Goal: Information Seeking & Learning: Learn about a topic

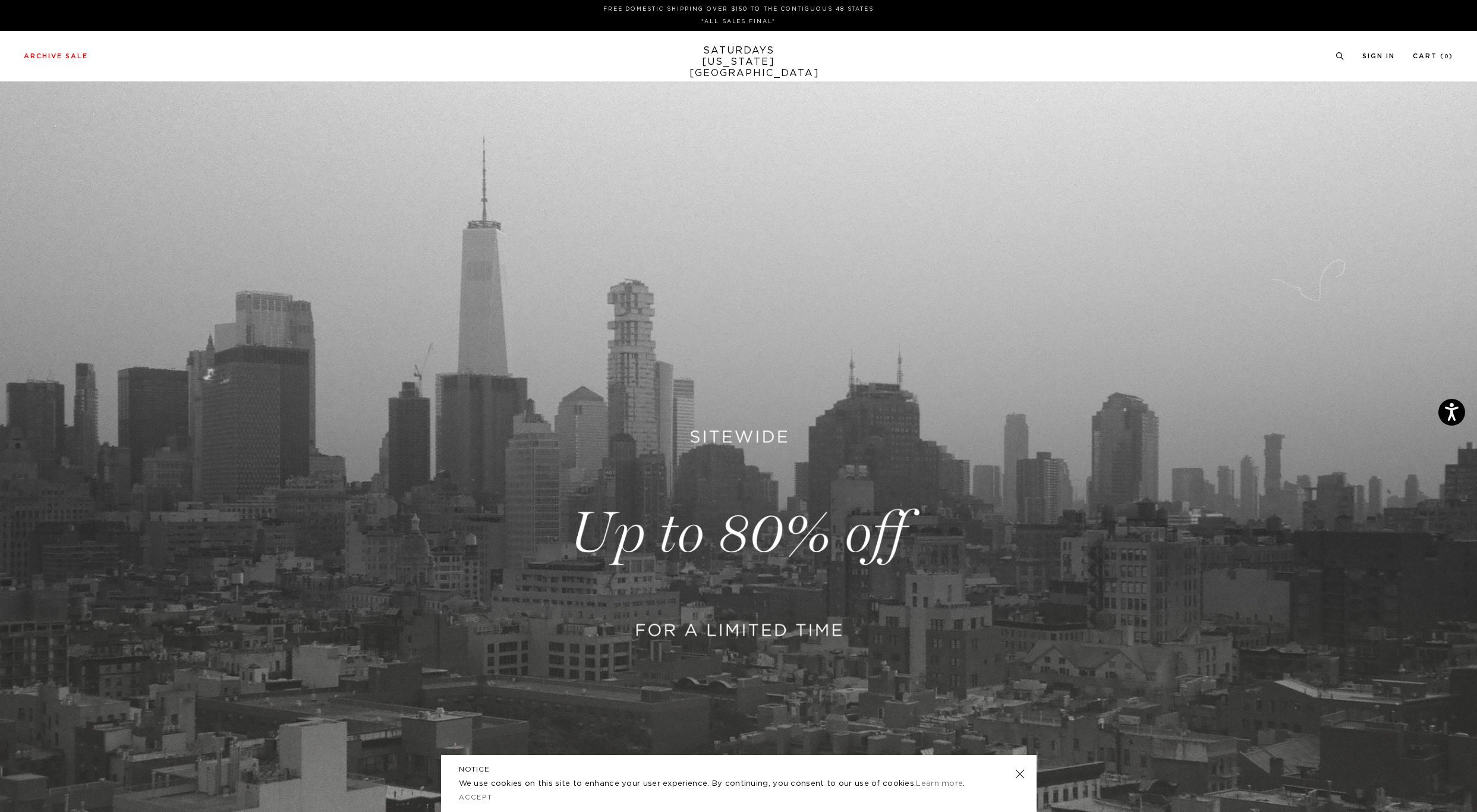
click at [742, 596] on link at bounding box center [738, 534] width 1477 height 905
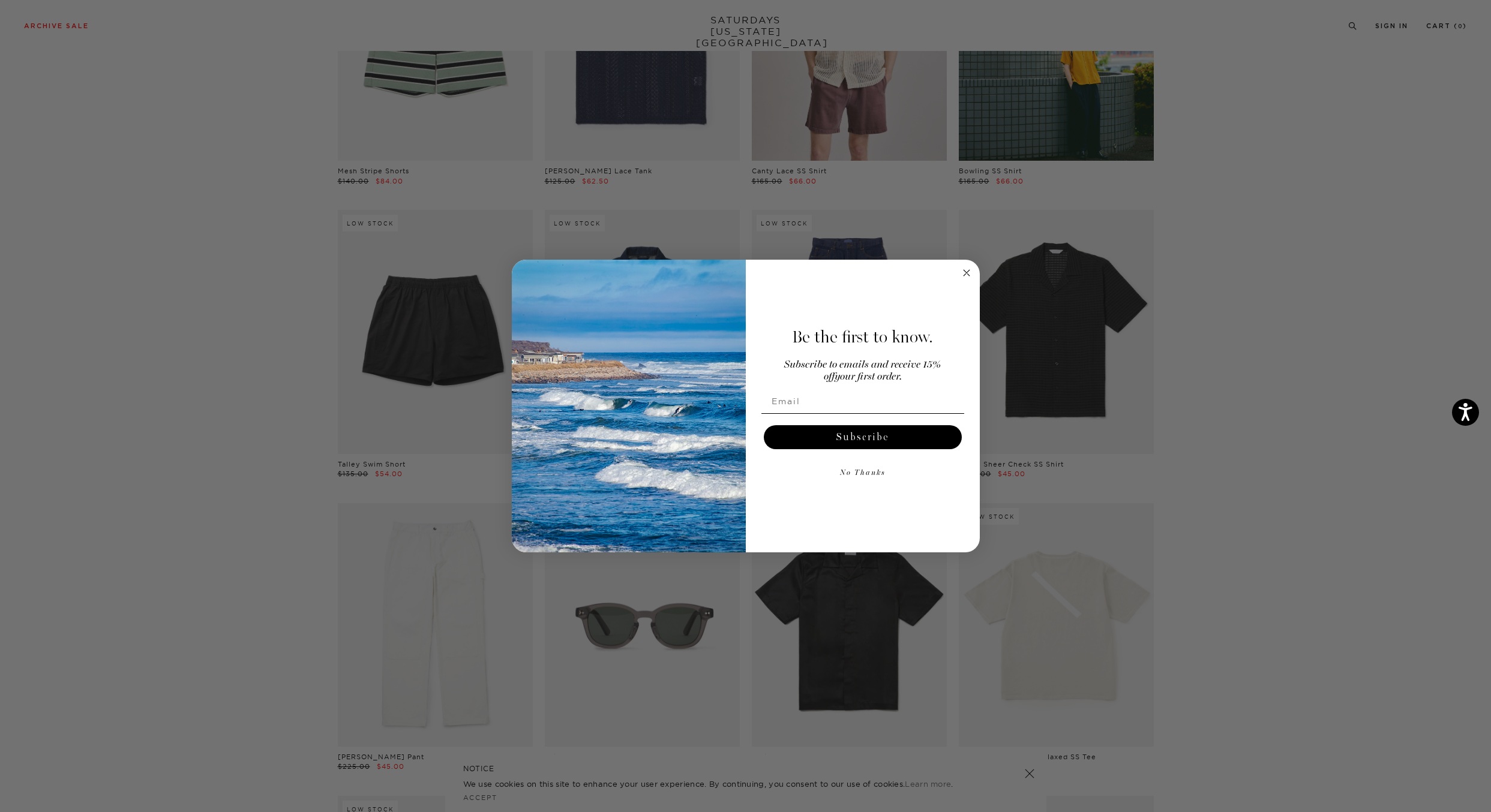
scroll to position [1378, 0]
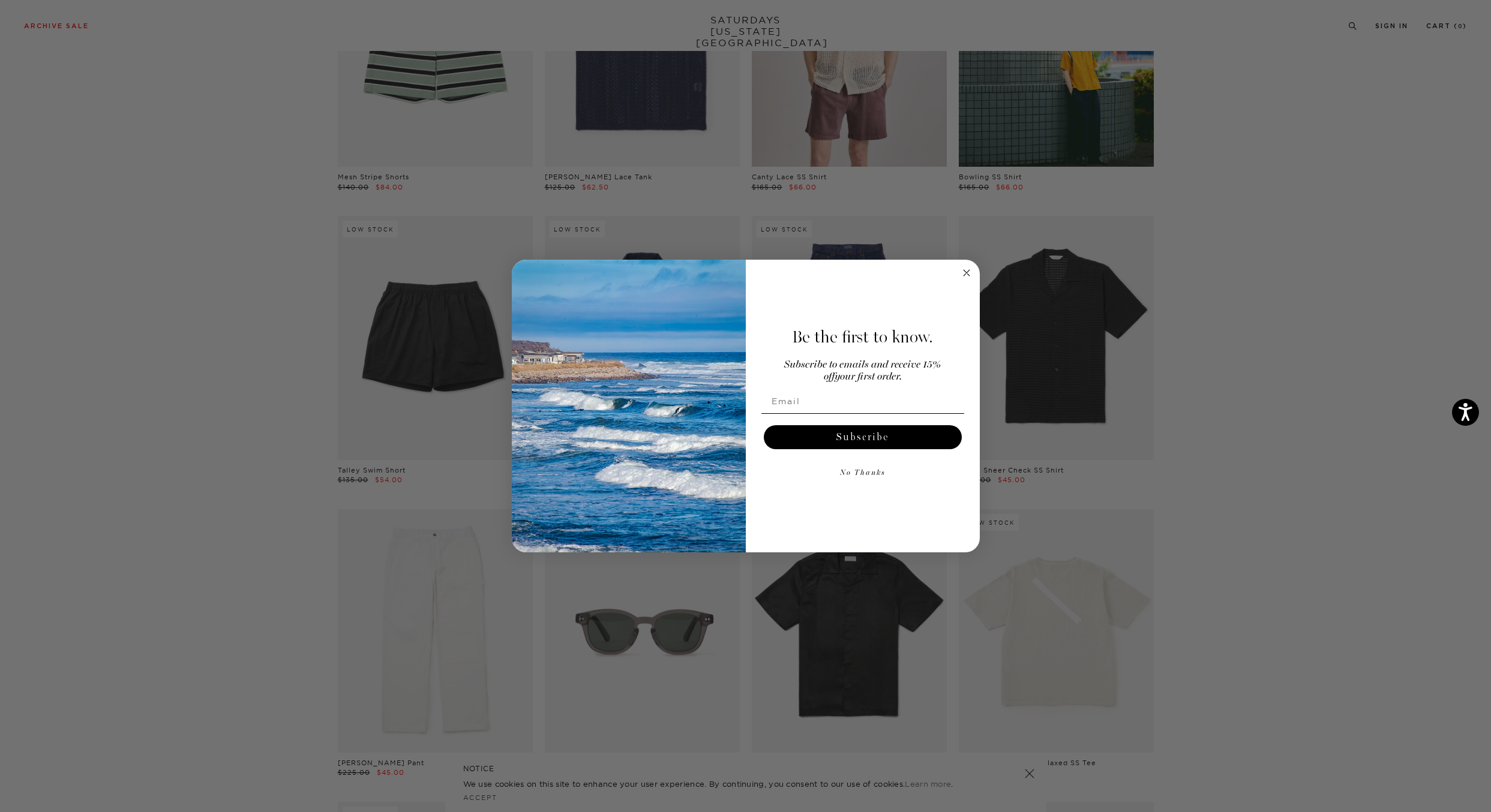
click at [964, 273] on circle "Close dialog" at bounding box center [967, 273] width 14 height 14
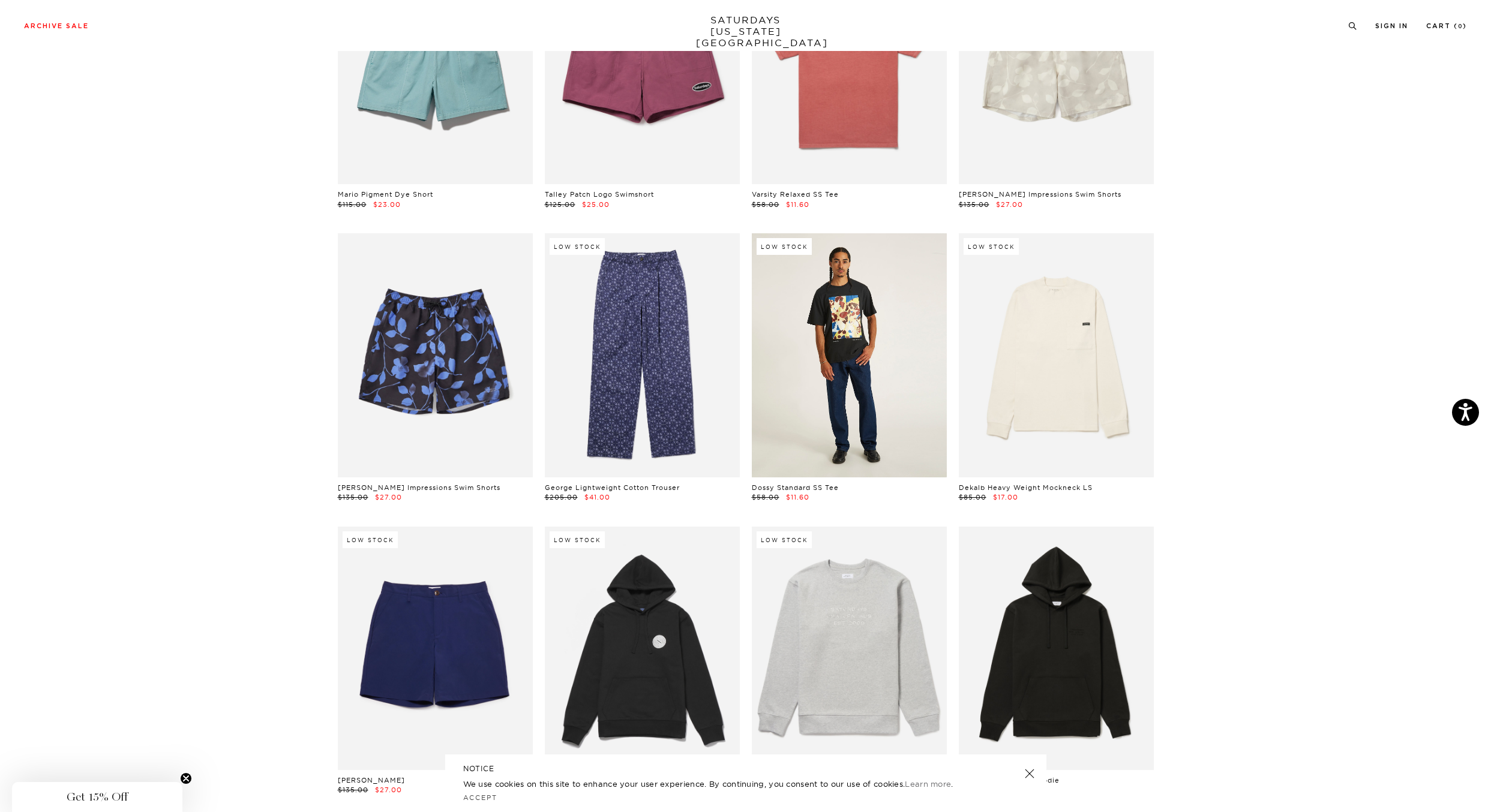
scroll to position [4872, 4]
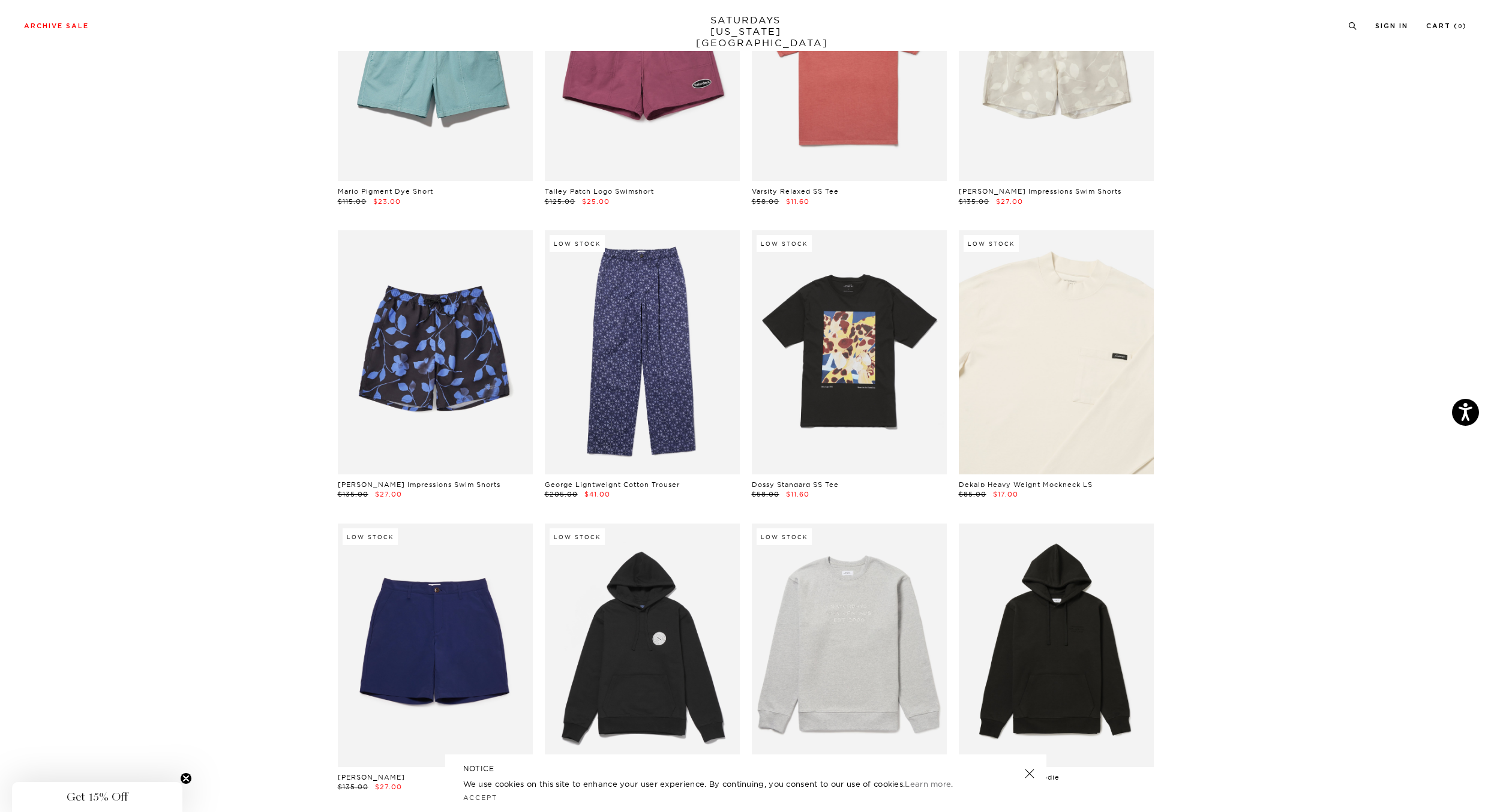
click at [1068, 378] on link at bounding box center [1056, 352] width 195 height 243
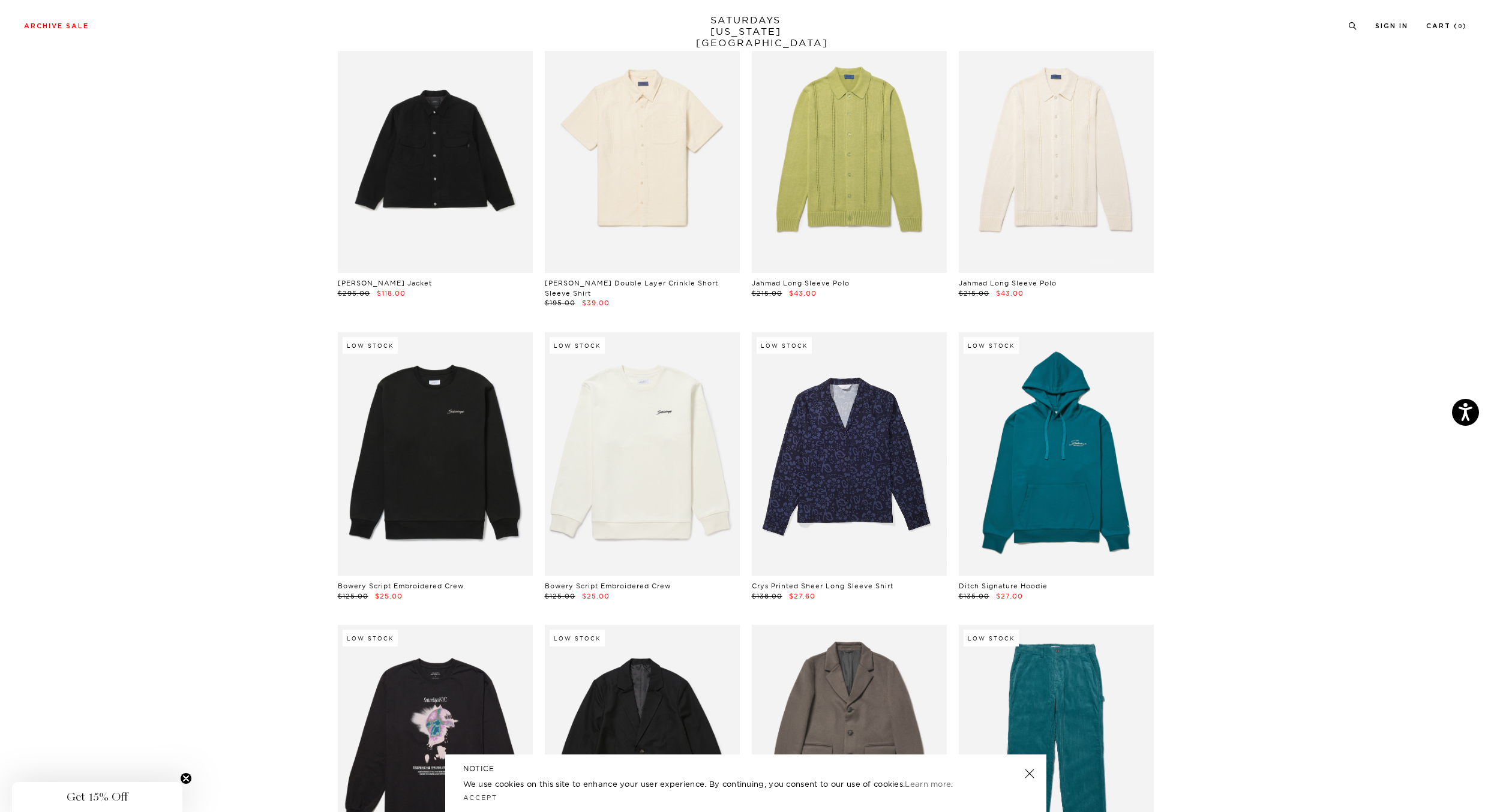
scroll to position [8296, 2]
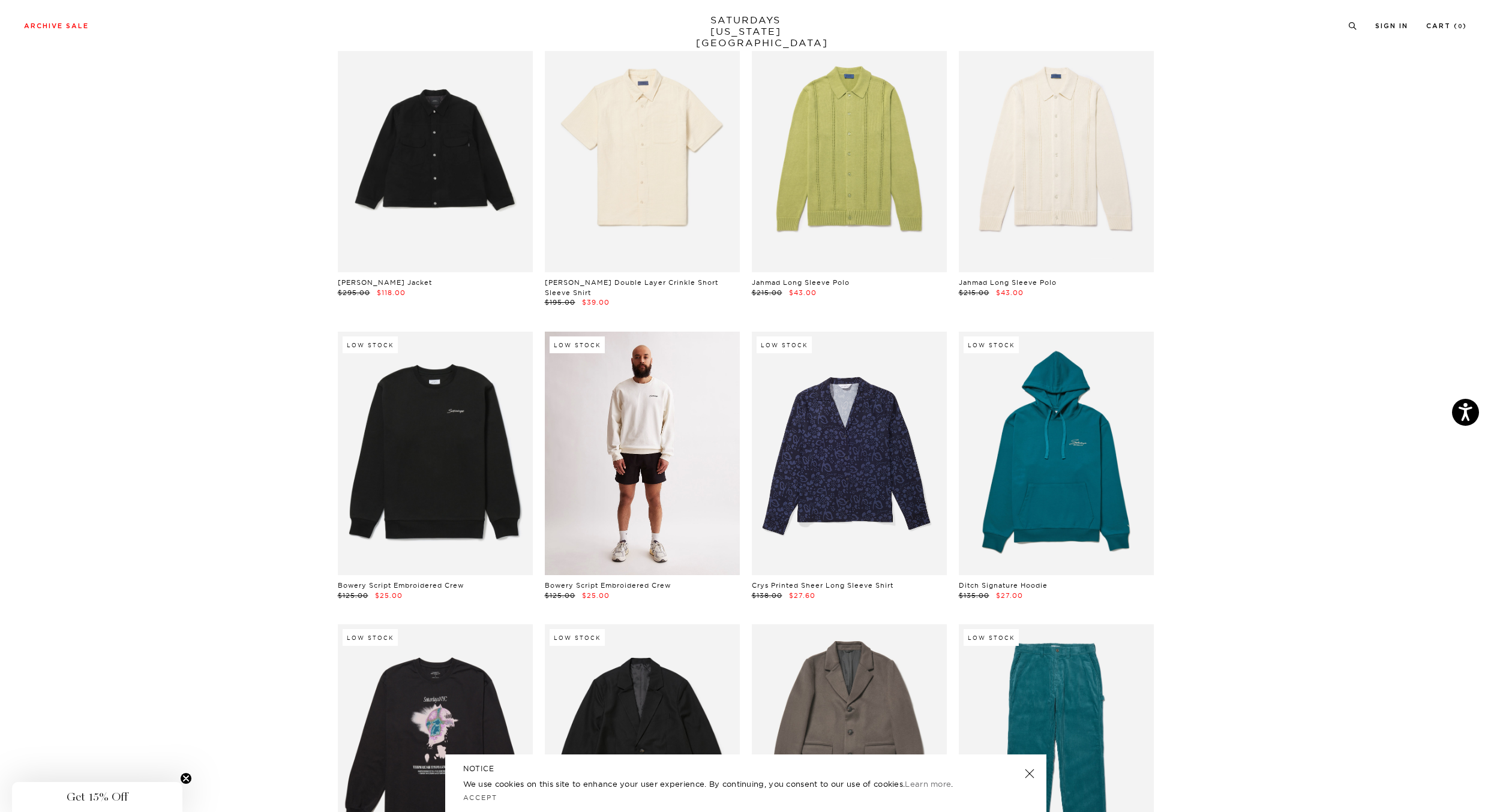
click at [649, 414] on link at bounding box center [642, 454] width 195 height 243
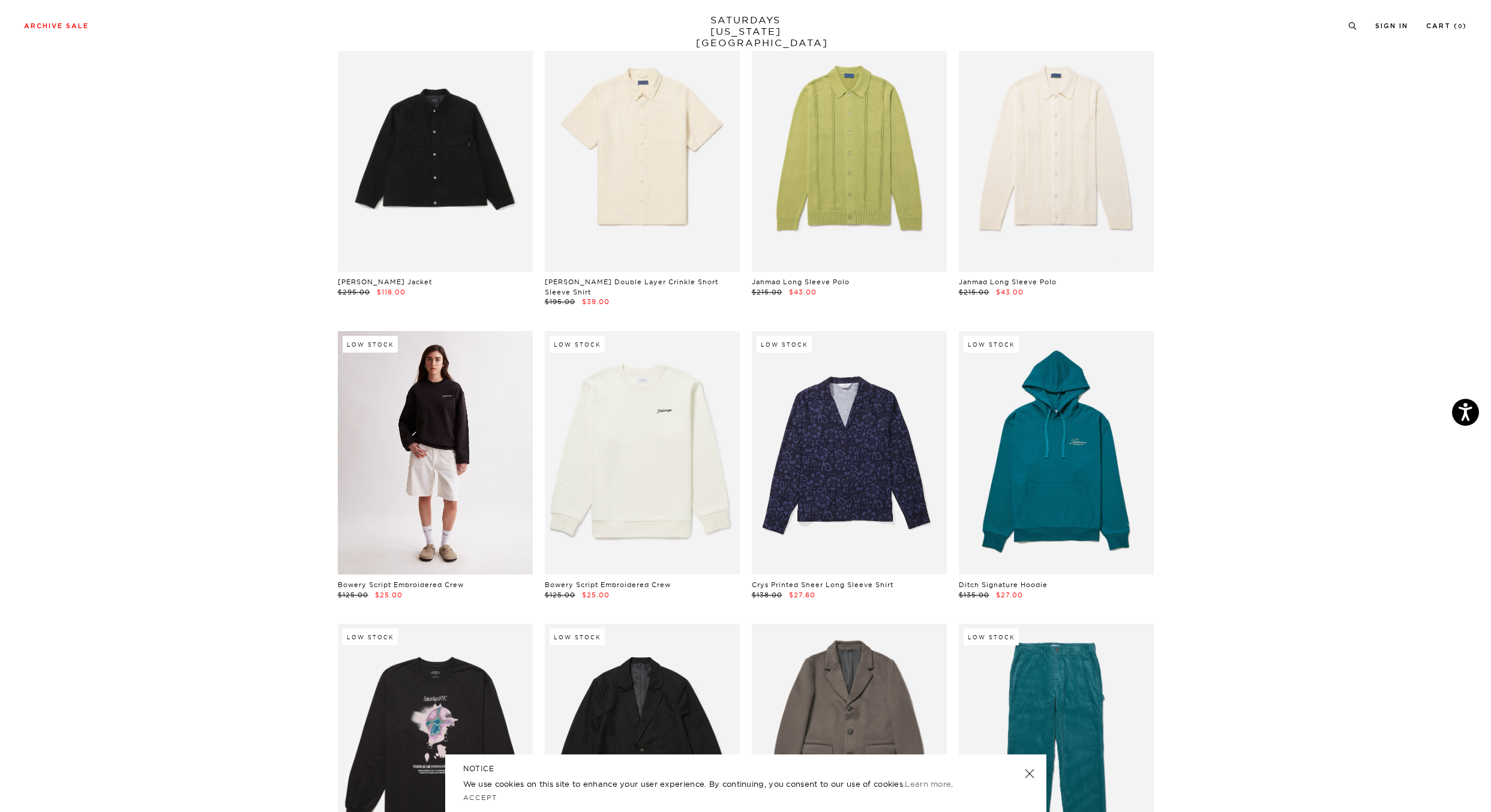
scroll to position [8296, 2]
click at [441, 365] on link at bounding box center [435, 454] width 195 height 243
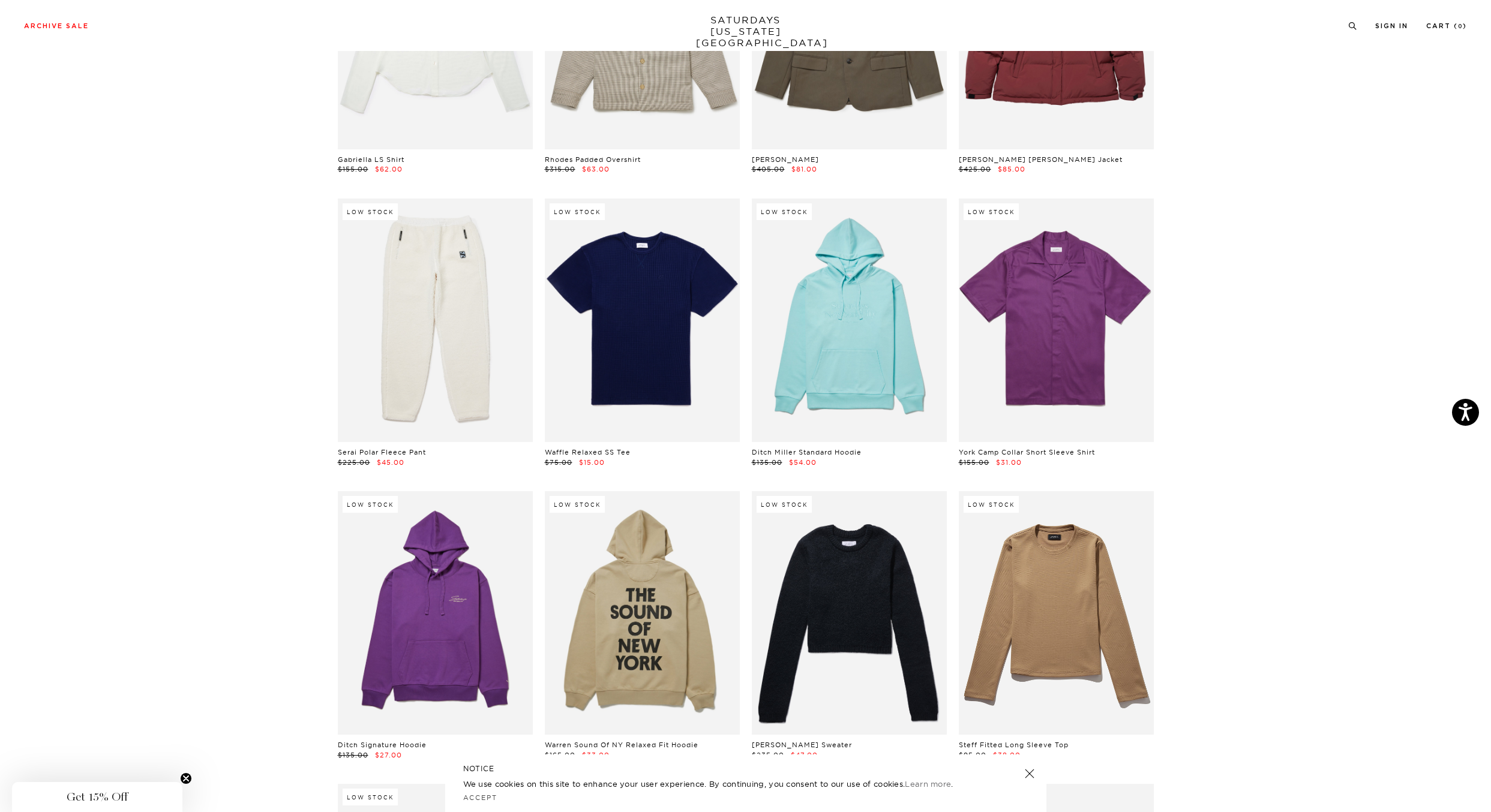
scroll to position [9604, 6]
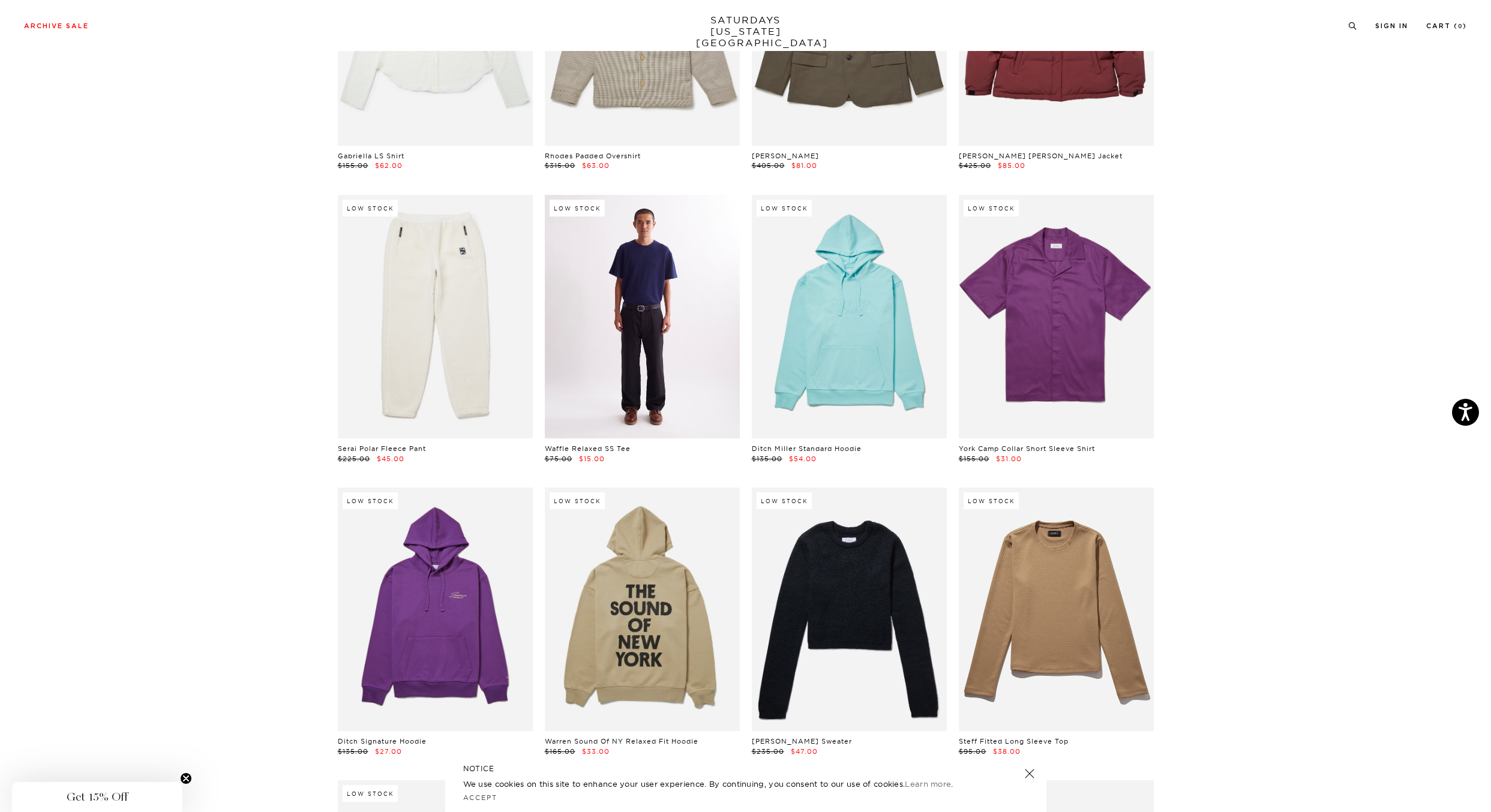
click at [706, 302] on link at bounding box center [642, 317] width 195 height 243
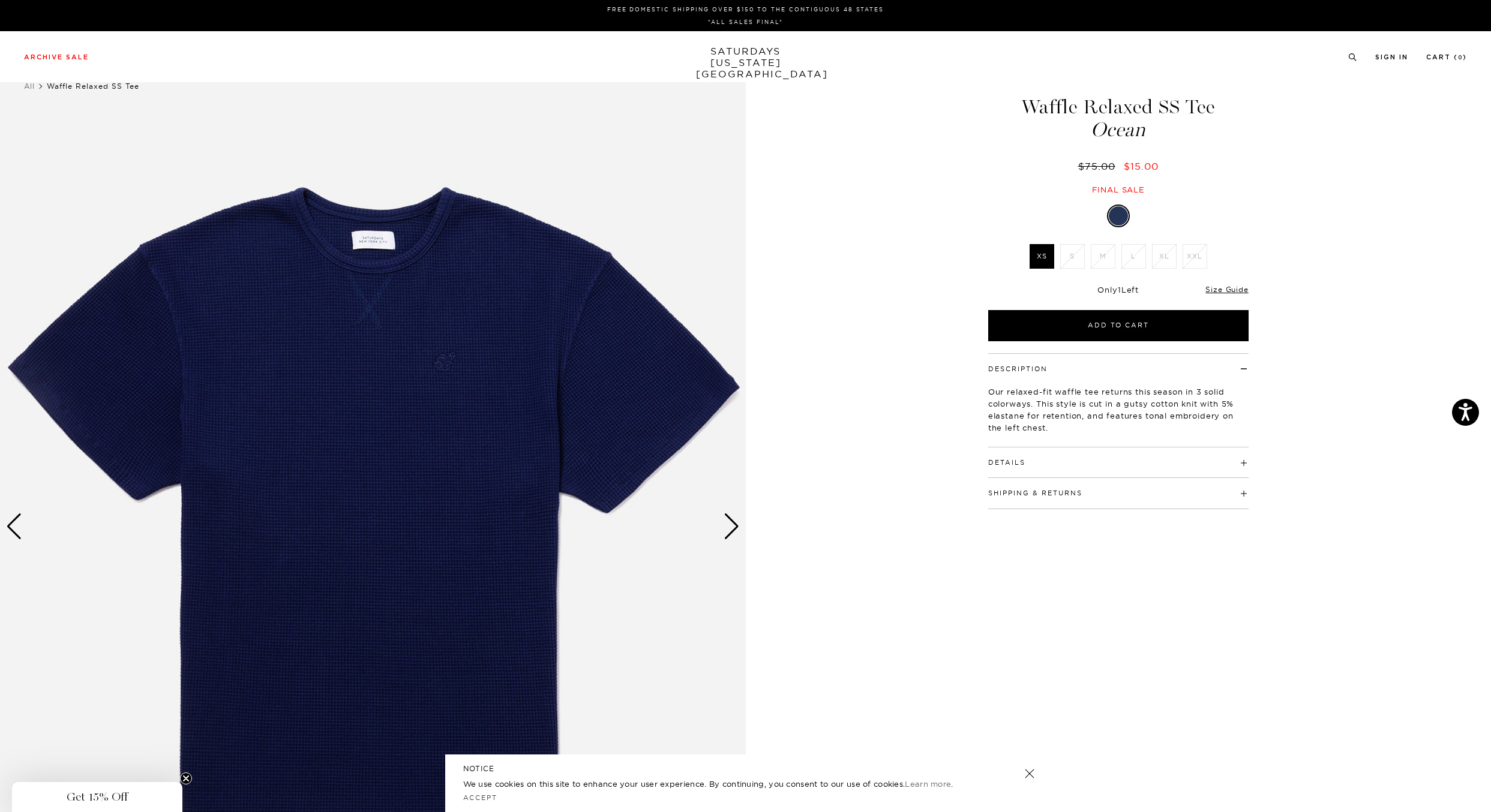
scroll to position [0, 3]
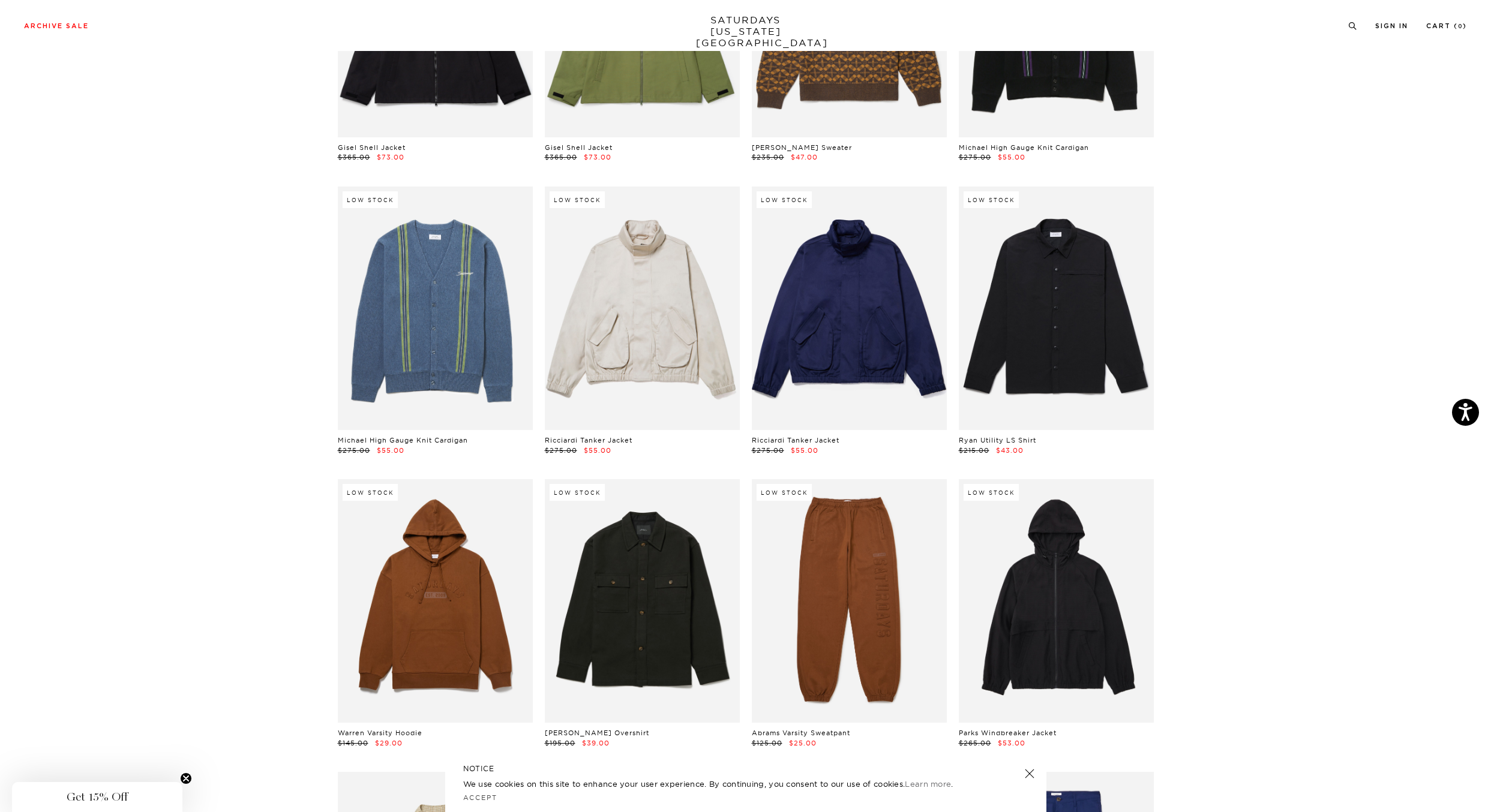
scroll to position [10786, 6]
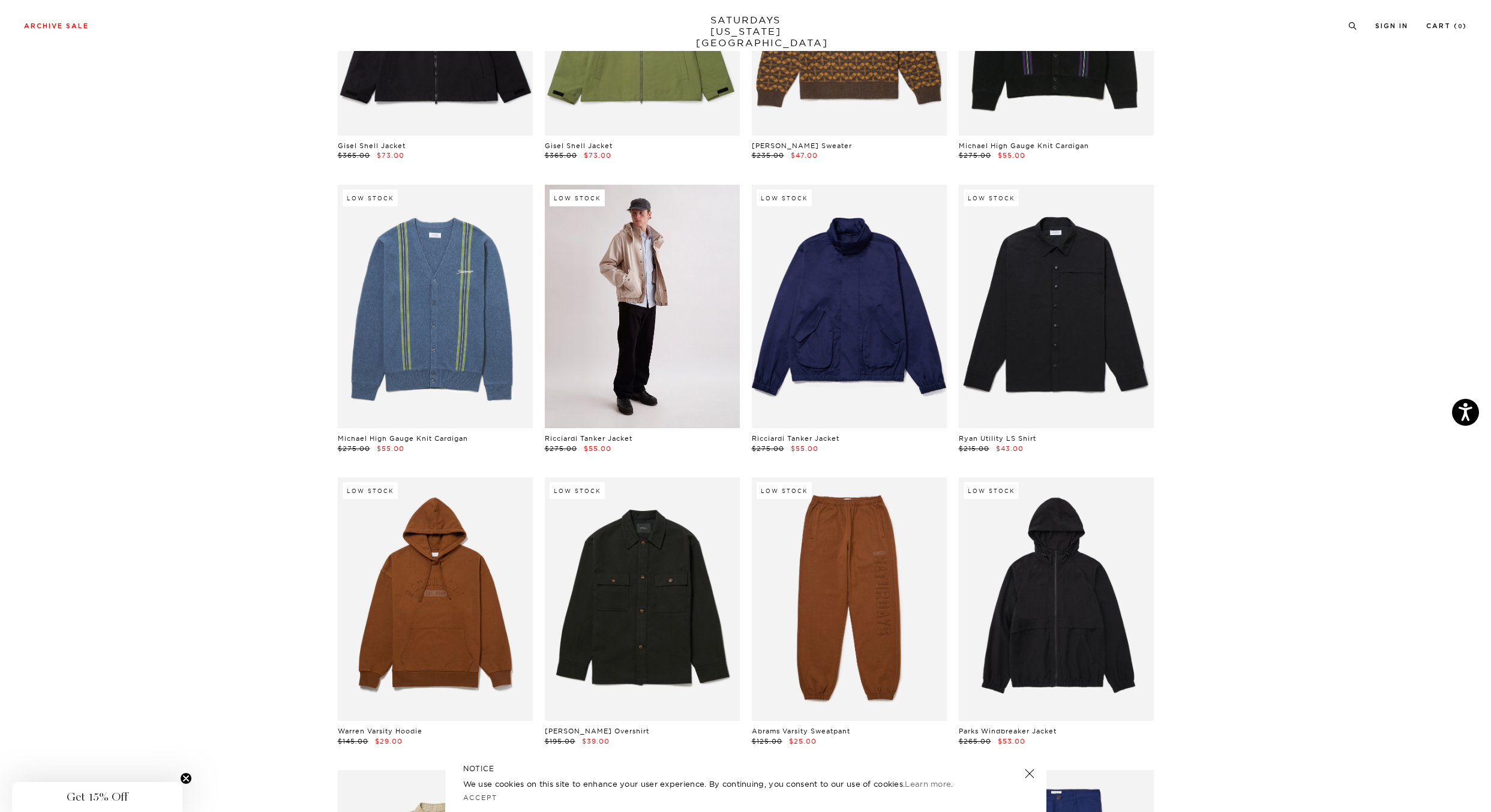
click at [665, 253] on link at bounding box center [642, 306] width 195 height 243
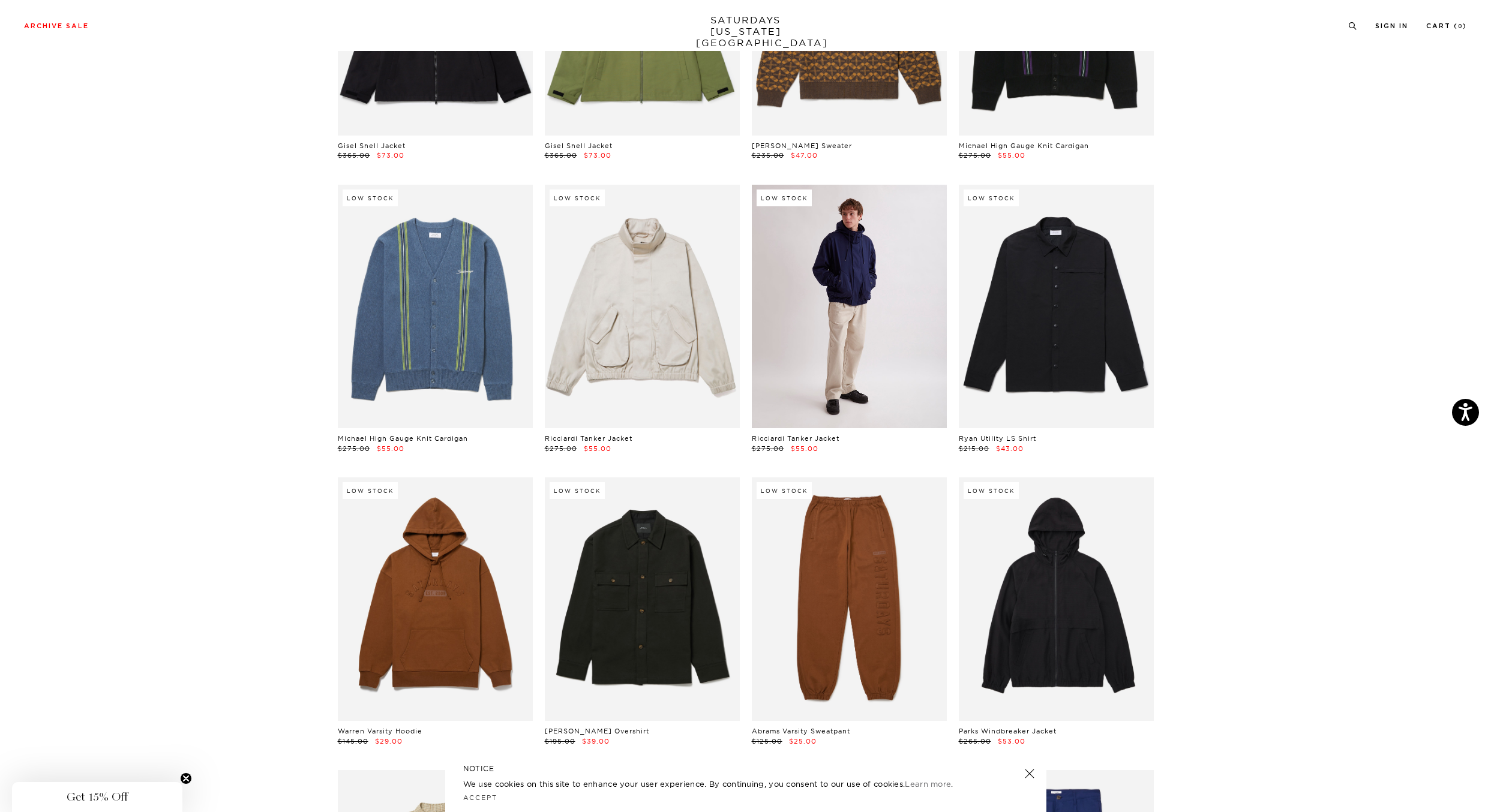
click at [857, 350] on link at bounding box center [850, 306] width 195 height 243
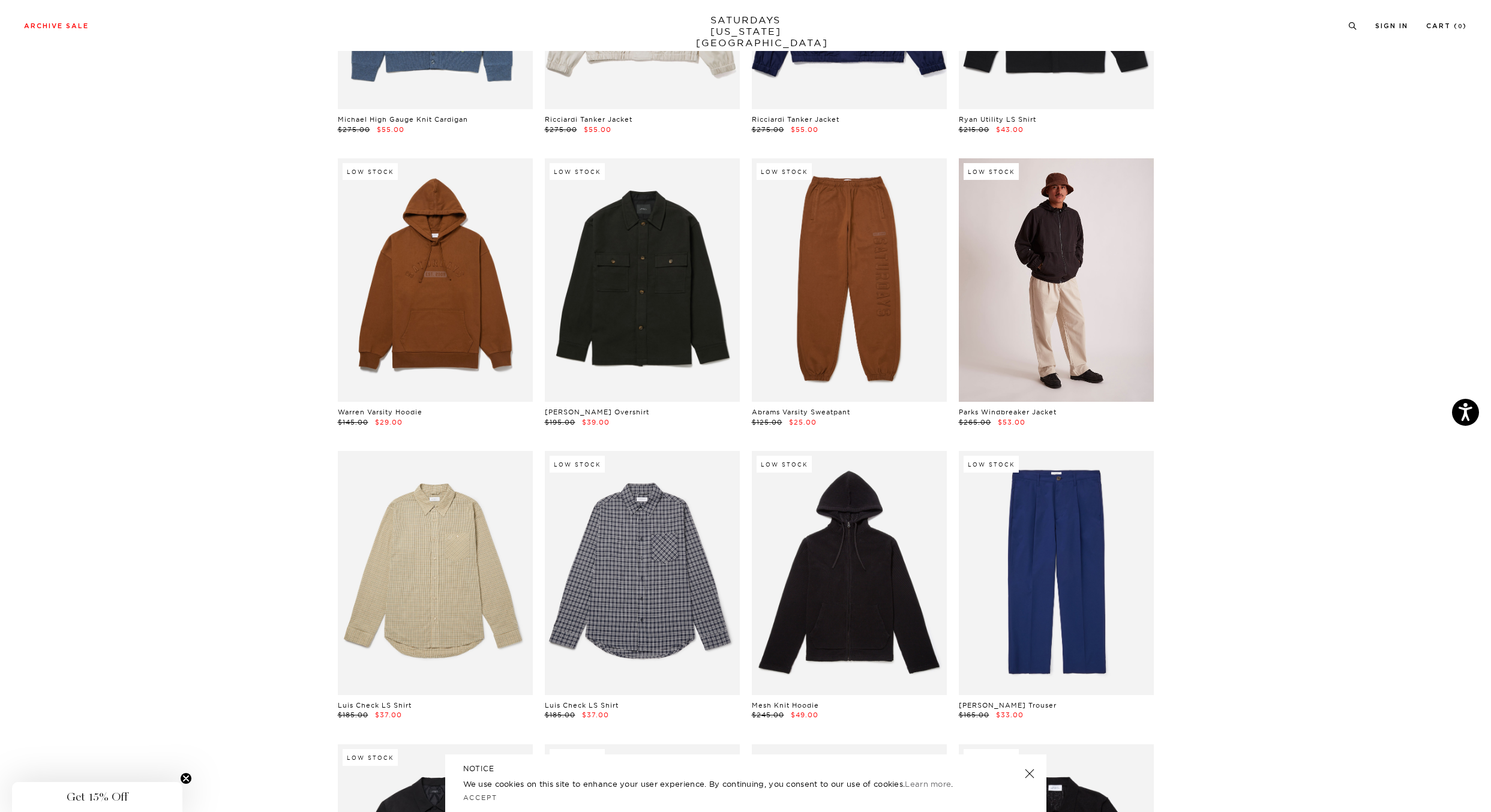
scroll to position [11104, 6]
click at [1075, 332] on link at bounding box center [1056, 280] width 195 height 243
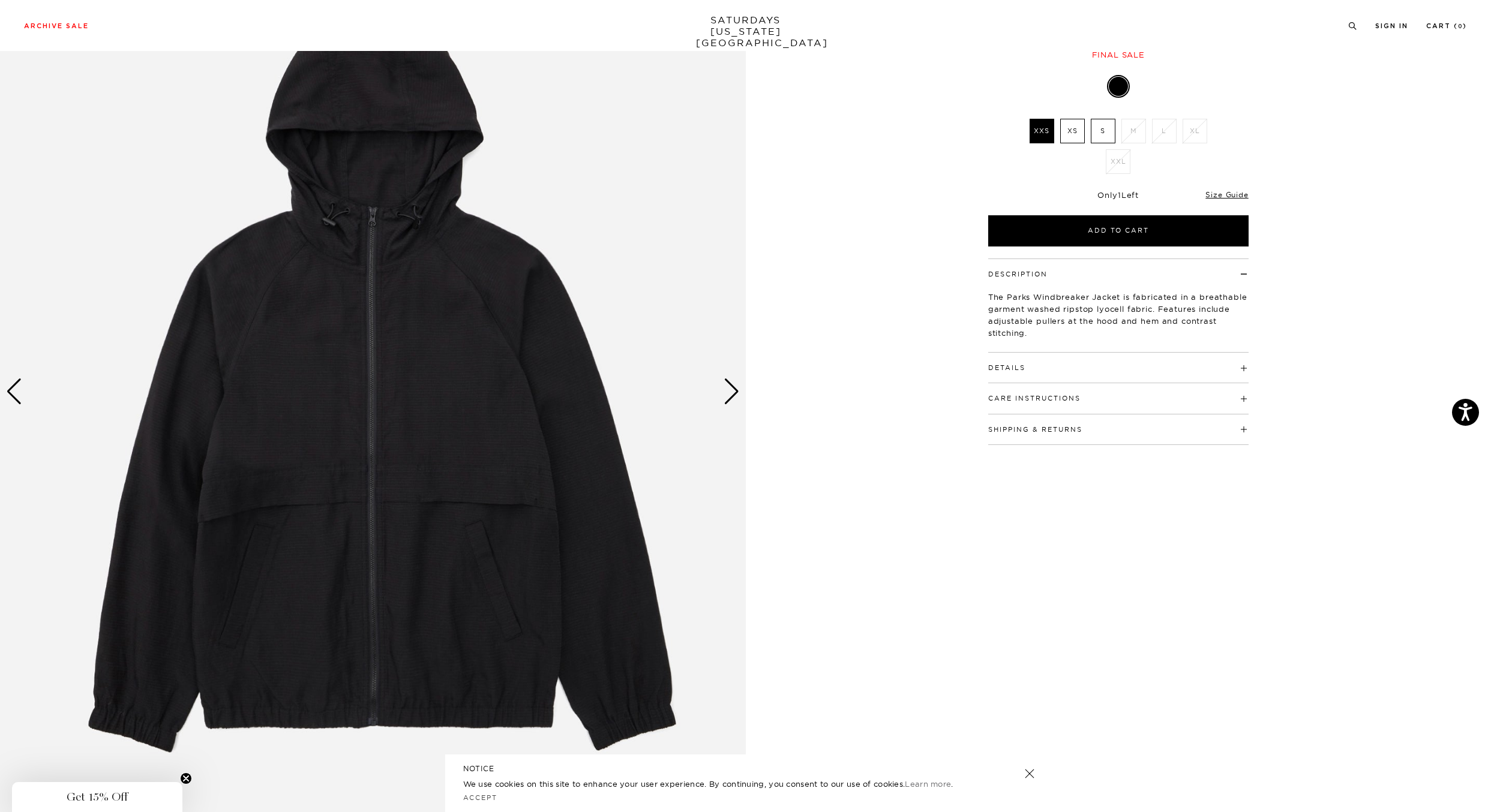
click at [735, 398] on div "Next slide" at bounding box center [731, 391] width 16 height 26
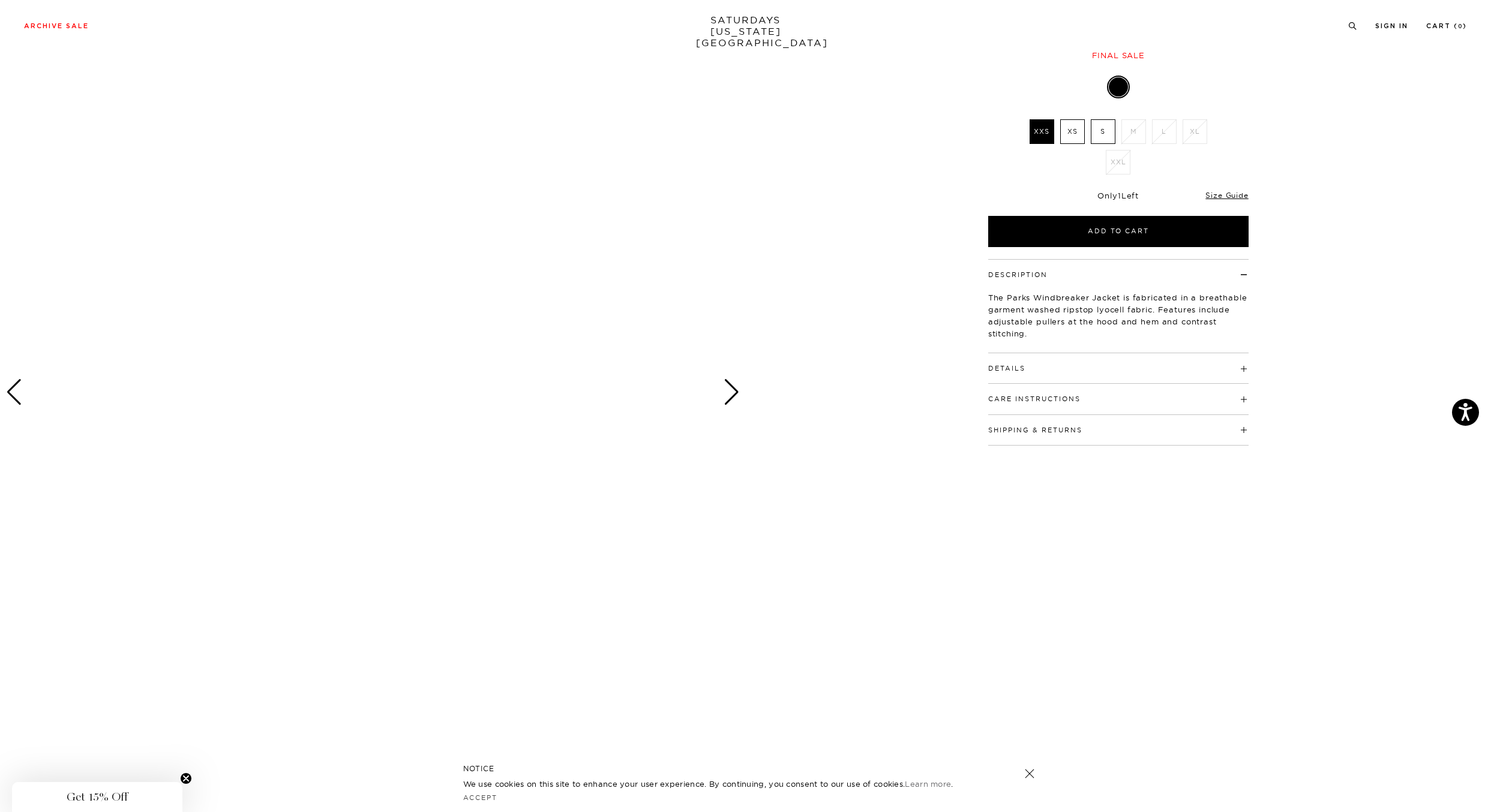
scroll to position [136, 0]
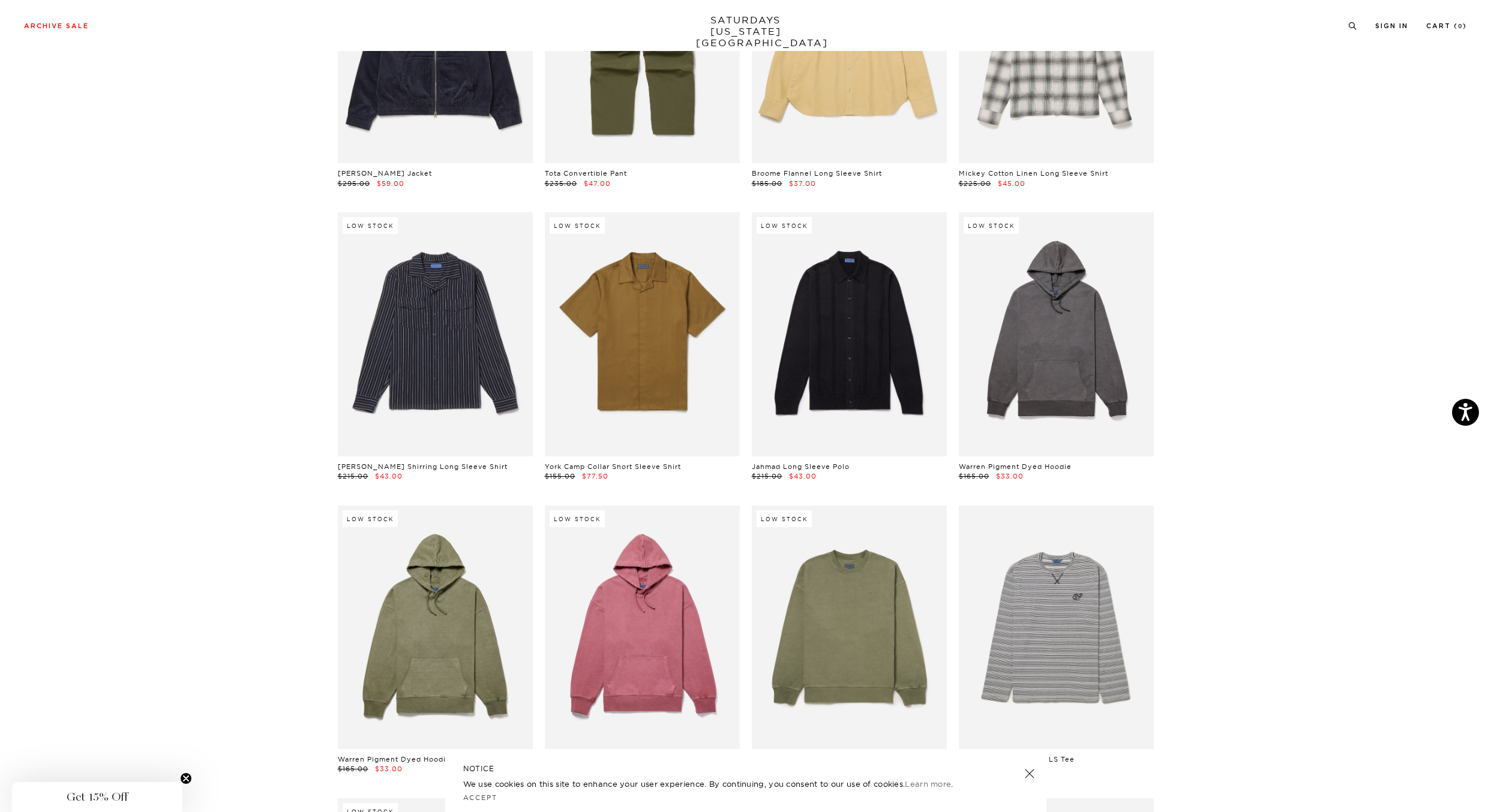
scroll to position [13686, 0]
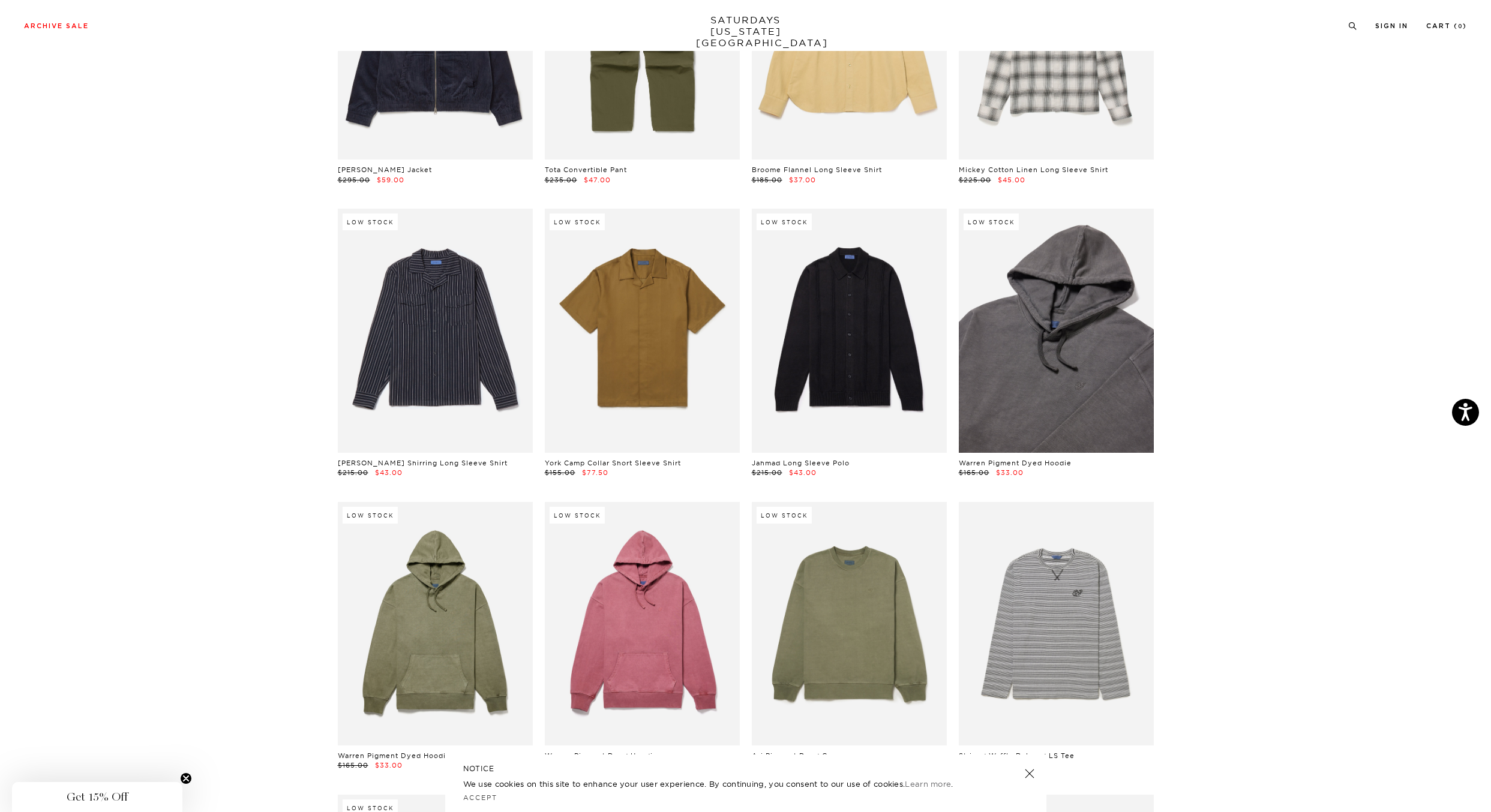
click at [1095, 336] on link at bounding box center [1056, 331] width 195 height 243
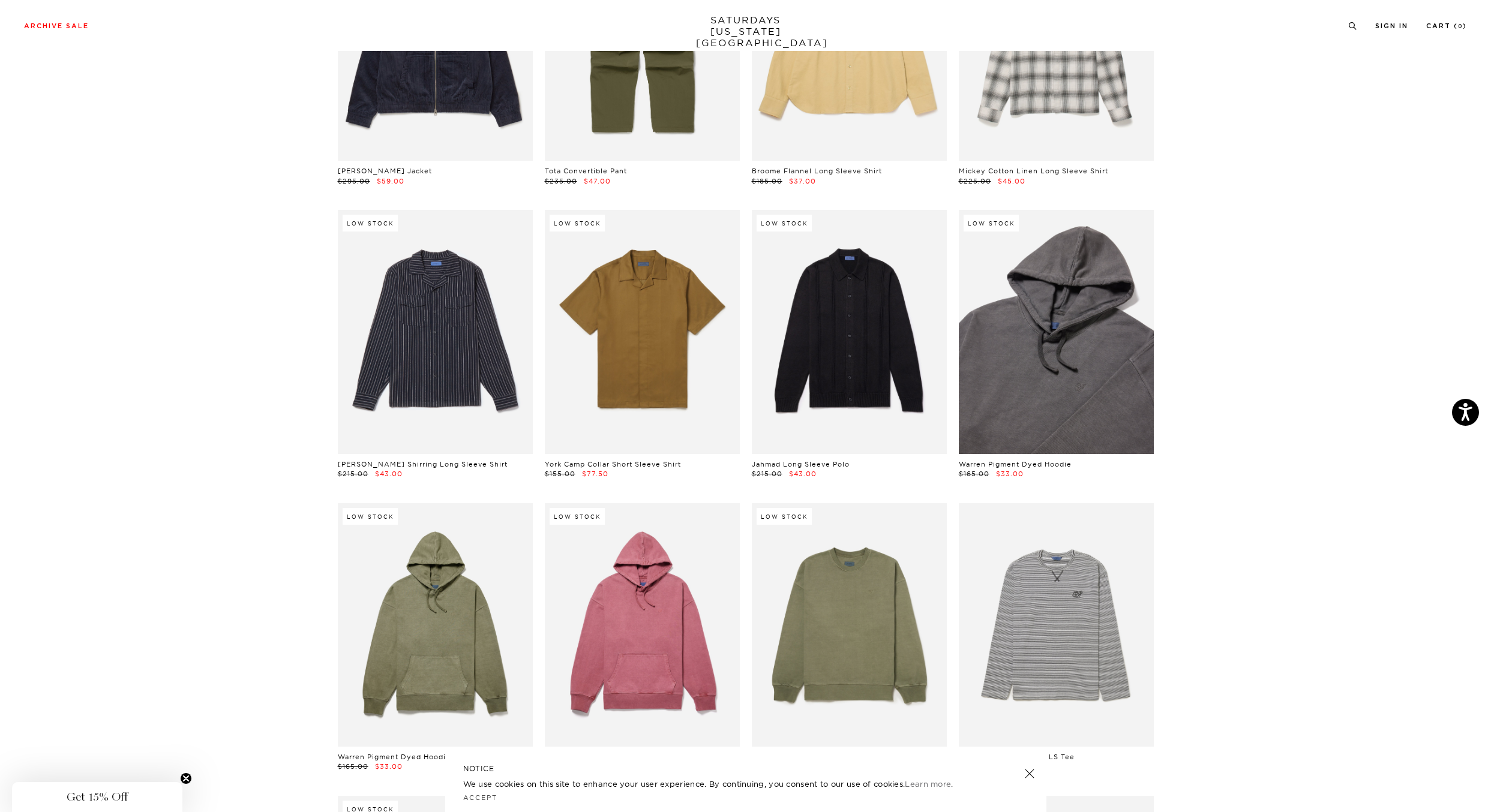
scroll to position [13692, 0]
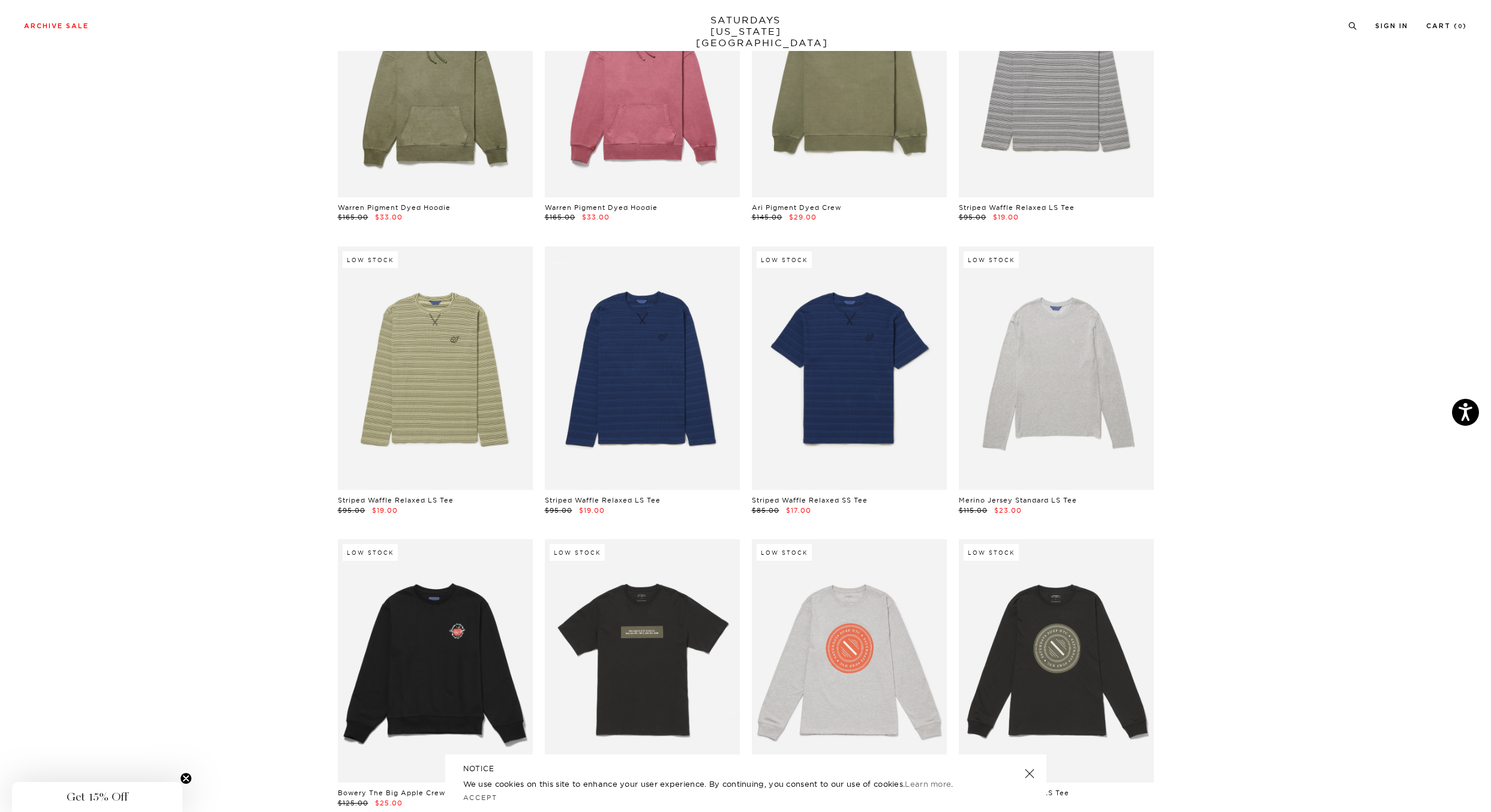
scroll to position [14239, 0]
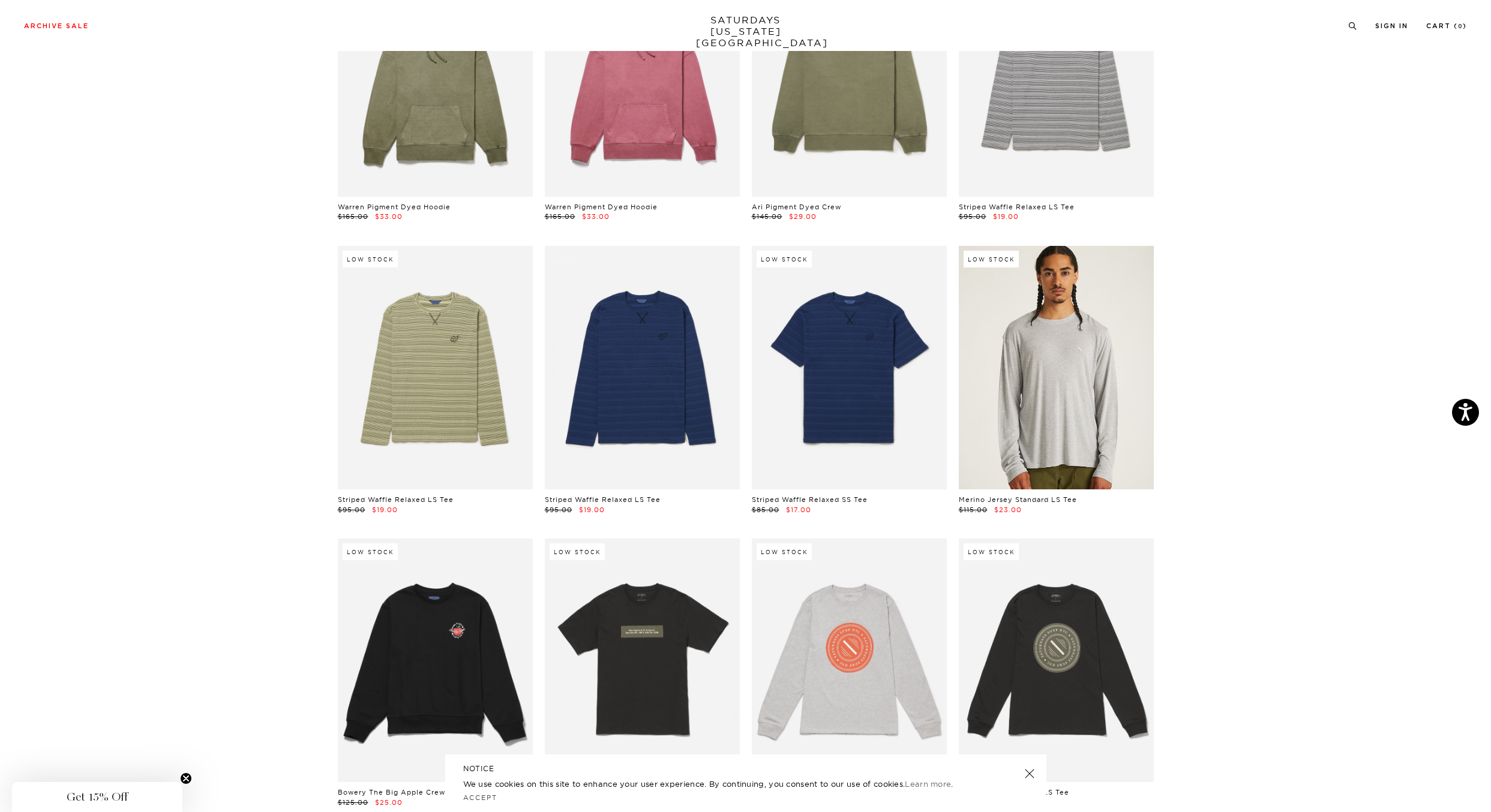
click at [1108, 389] on link at bounding box center [1056, 368] width 195 height 243
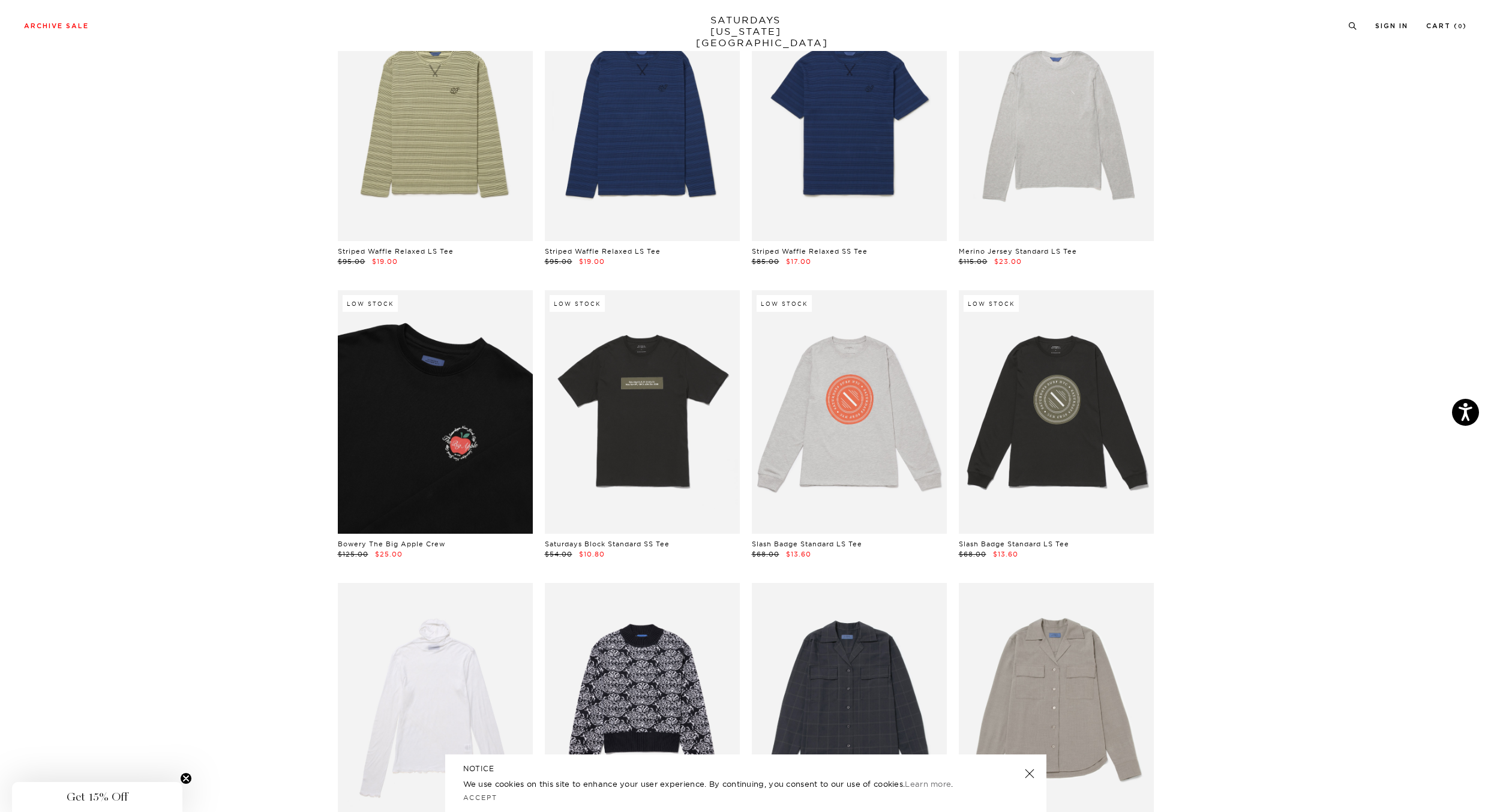
scroll to position [14489, 0]
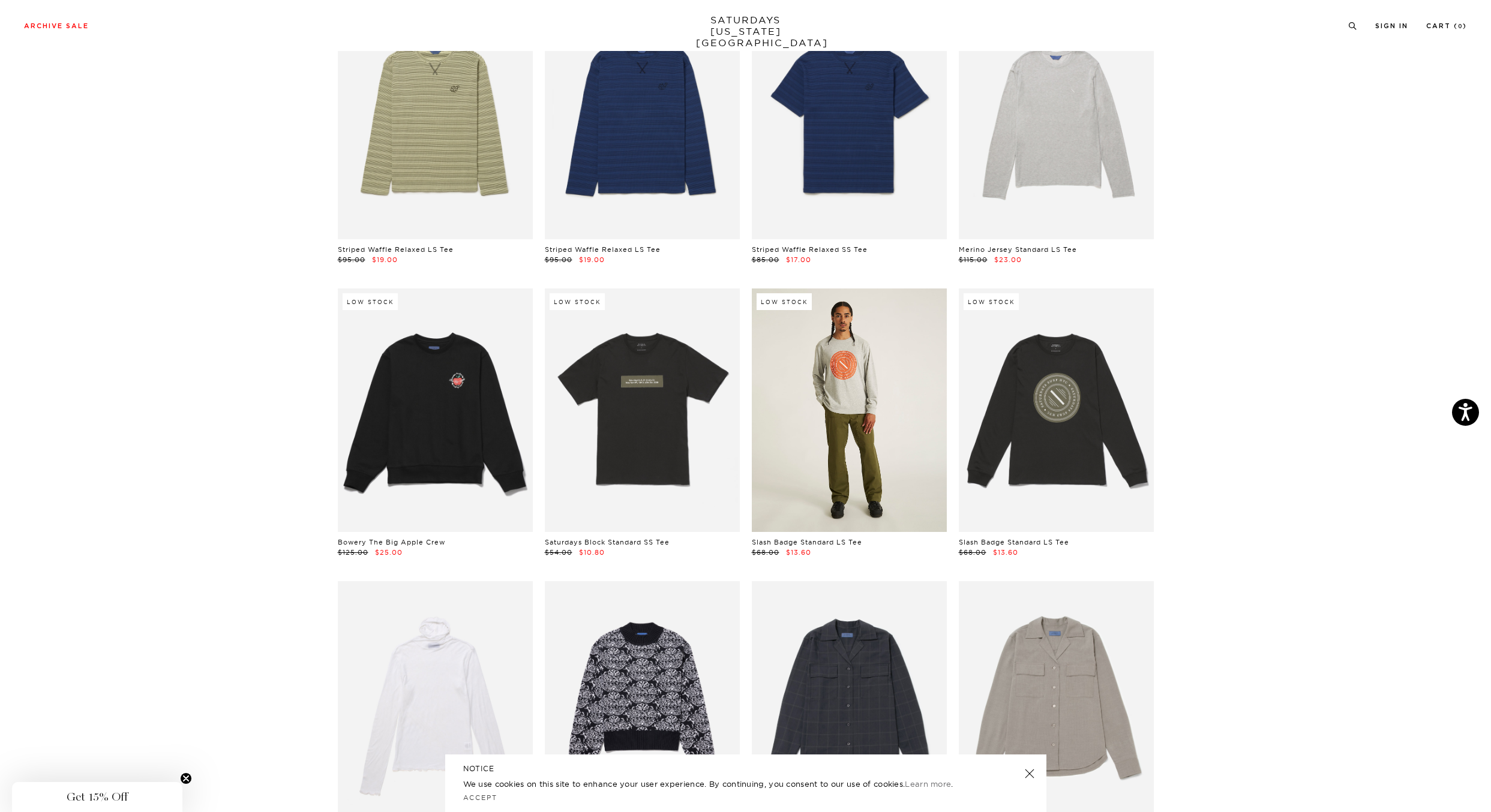
click at [847, 477] on link at bounding box center [850, 410] width 195 height 243
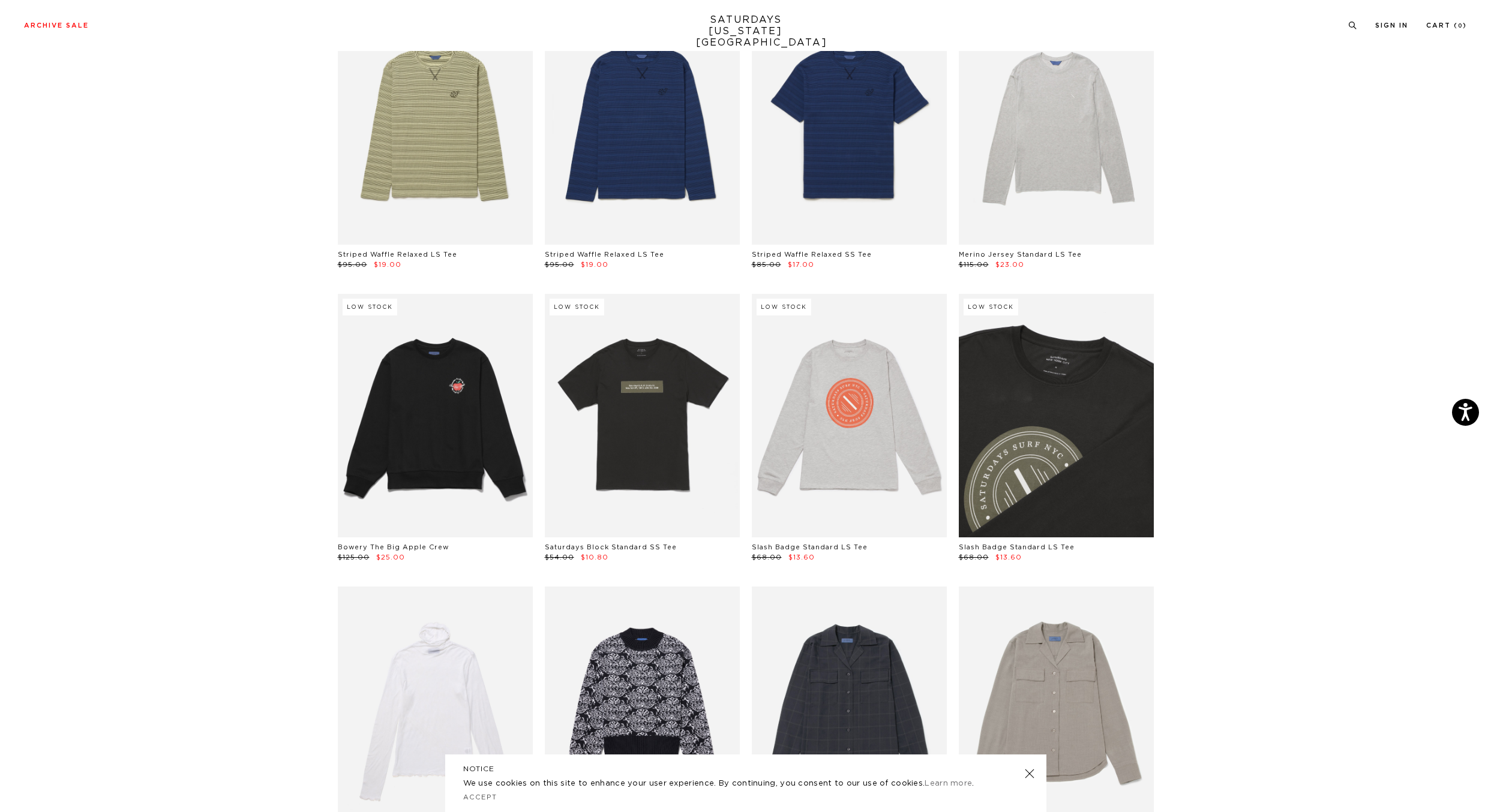
click at [1059, 406] on link at bounding box center [1056, 416] width 195 height 243
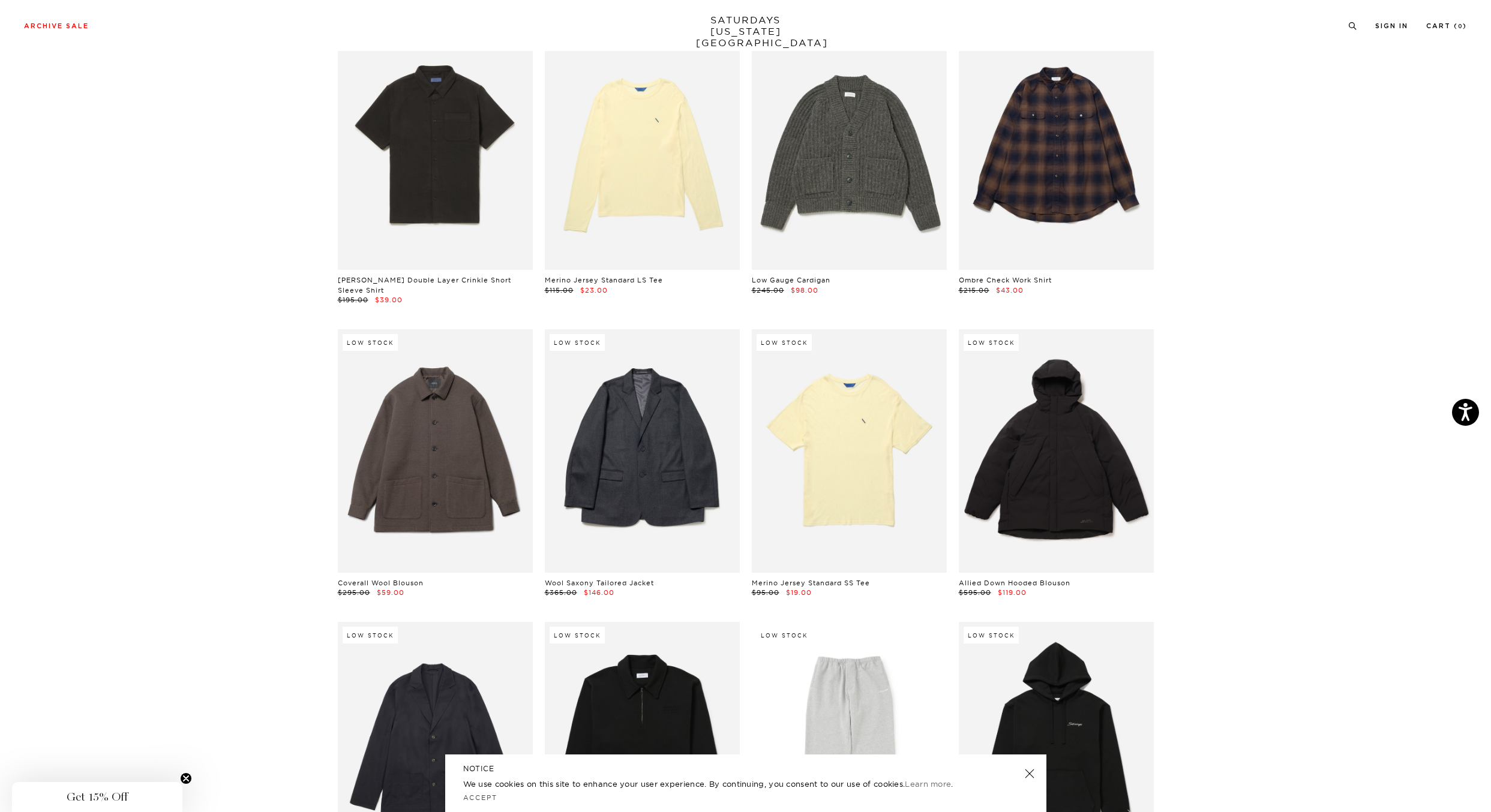
scroll to position [16810, 0]
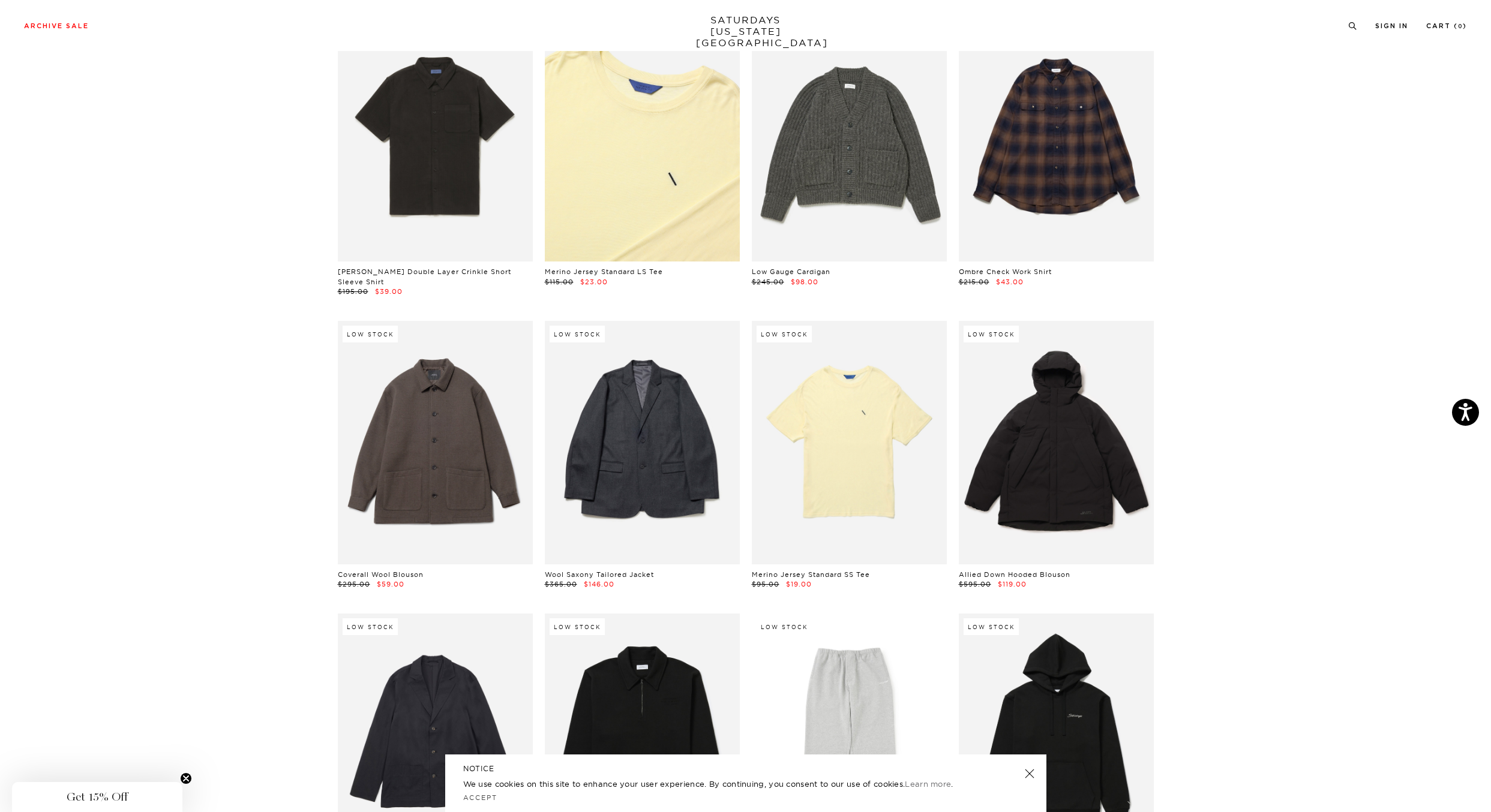
click at [673, 190] on link at bounding box center [642, 140] width 195 height 243
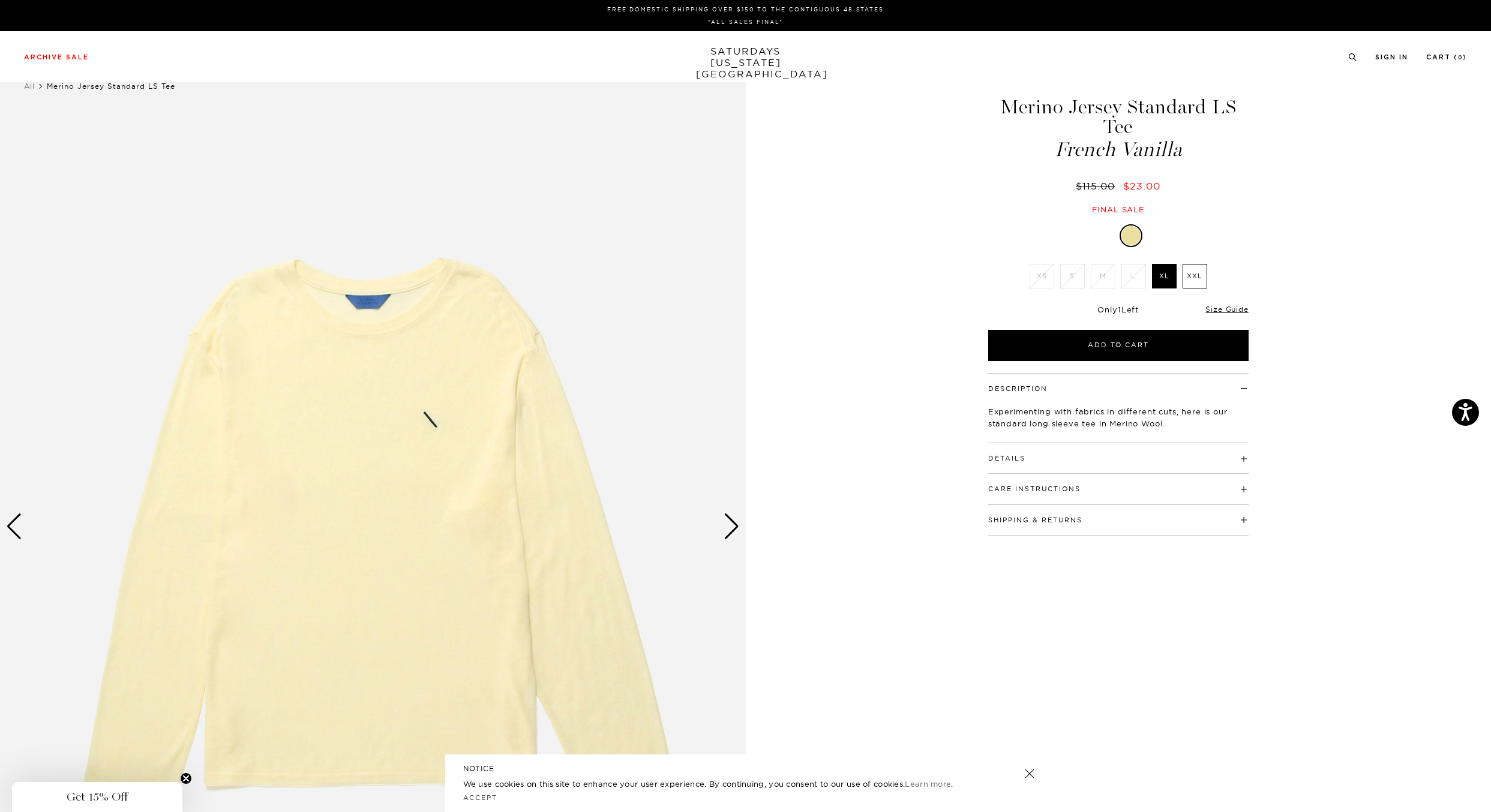
click at [729, 535] on div "Next slide" at bounding box center [731, 526] width 16 height 26
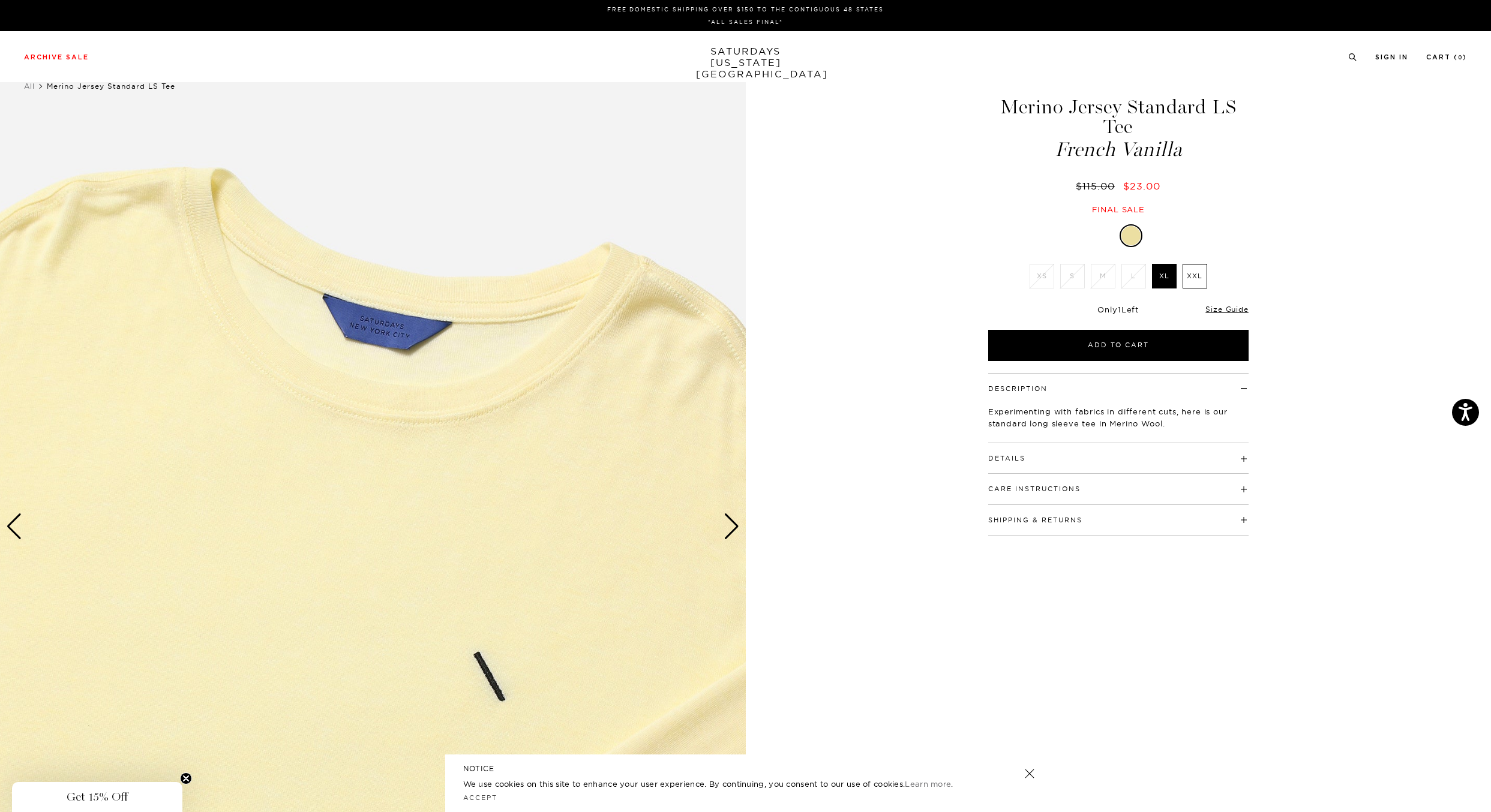
click at [731, 524] on div "Next slide" at bounding box center [731, 526] width 16 height 26
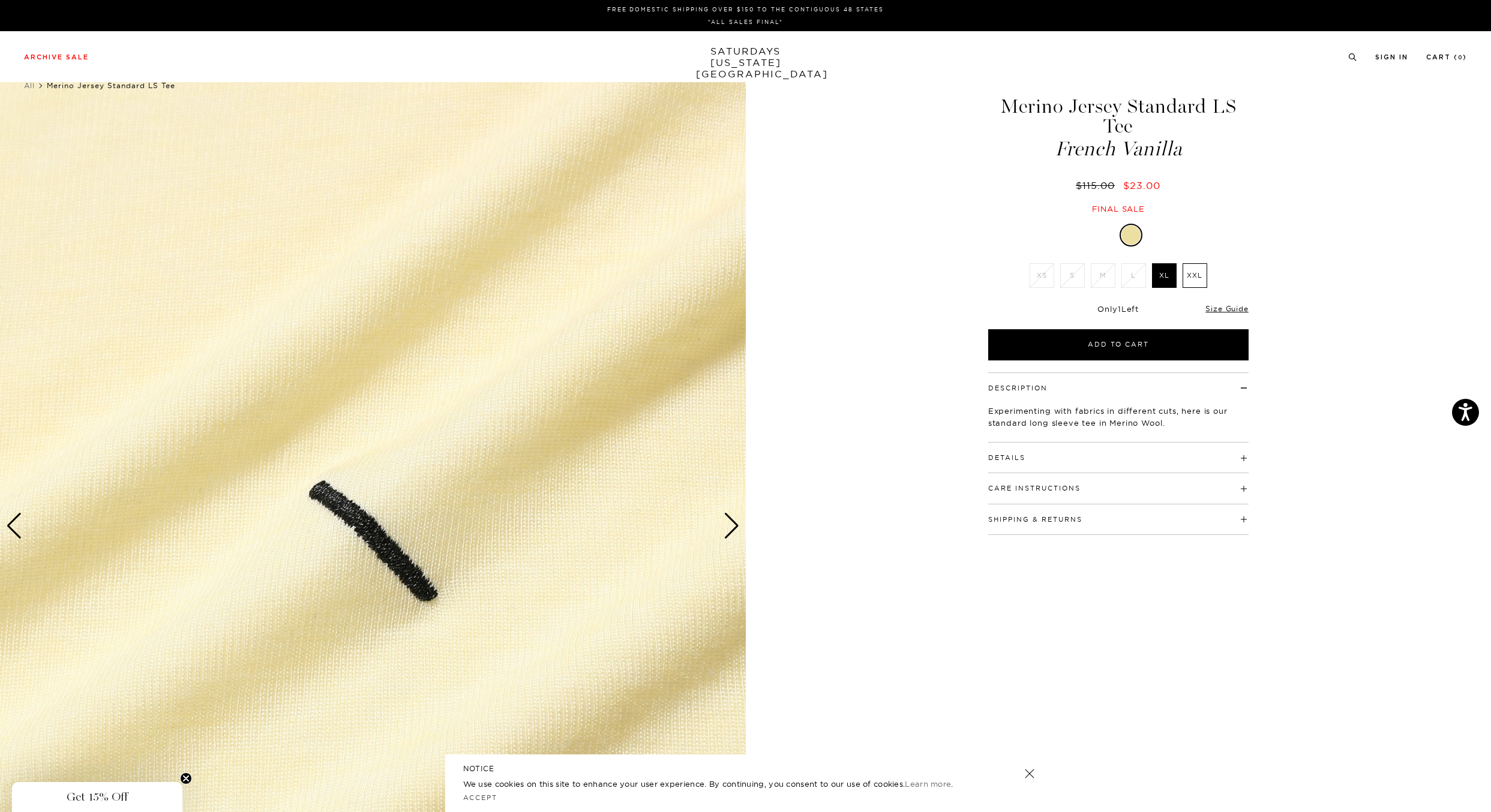
click at [729, 526] on div "Next slide" at bounding box center [731, 526] width 16 height 26
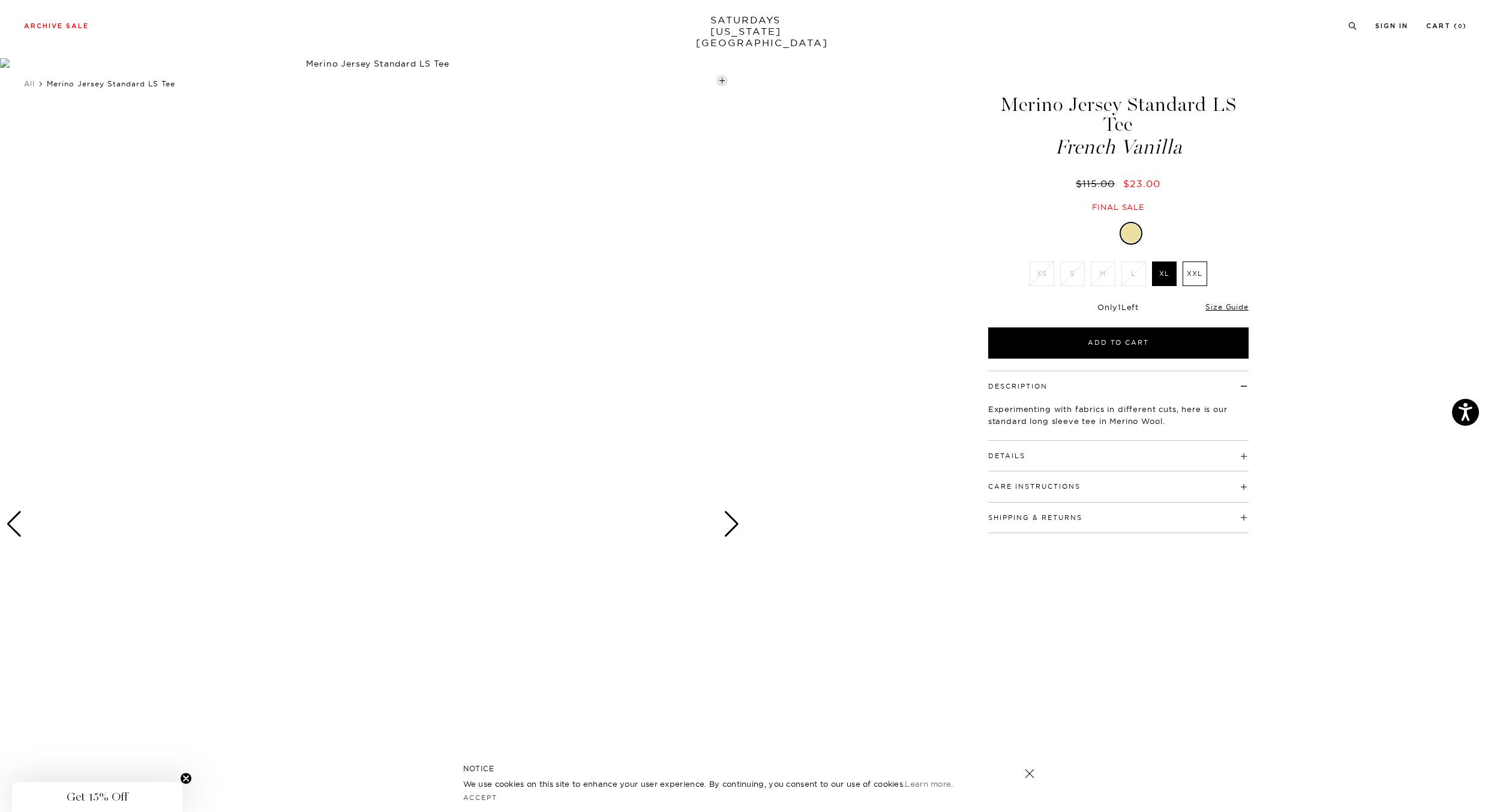
scroll to position [5, 2]
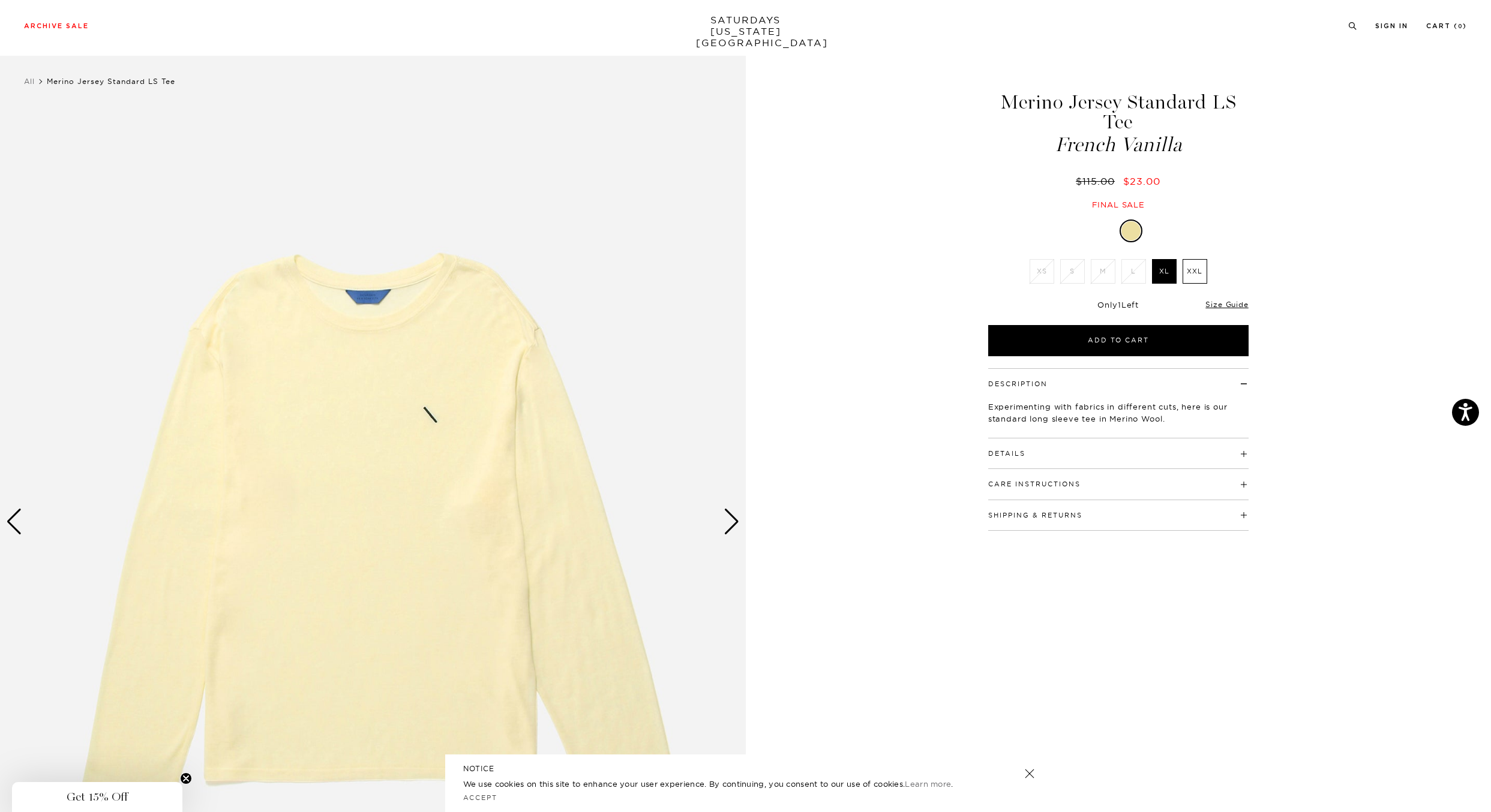
click at [729, 526] on div "Next slide" at bounding box center [731, 522] width 16 height 26
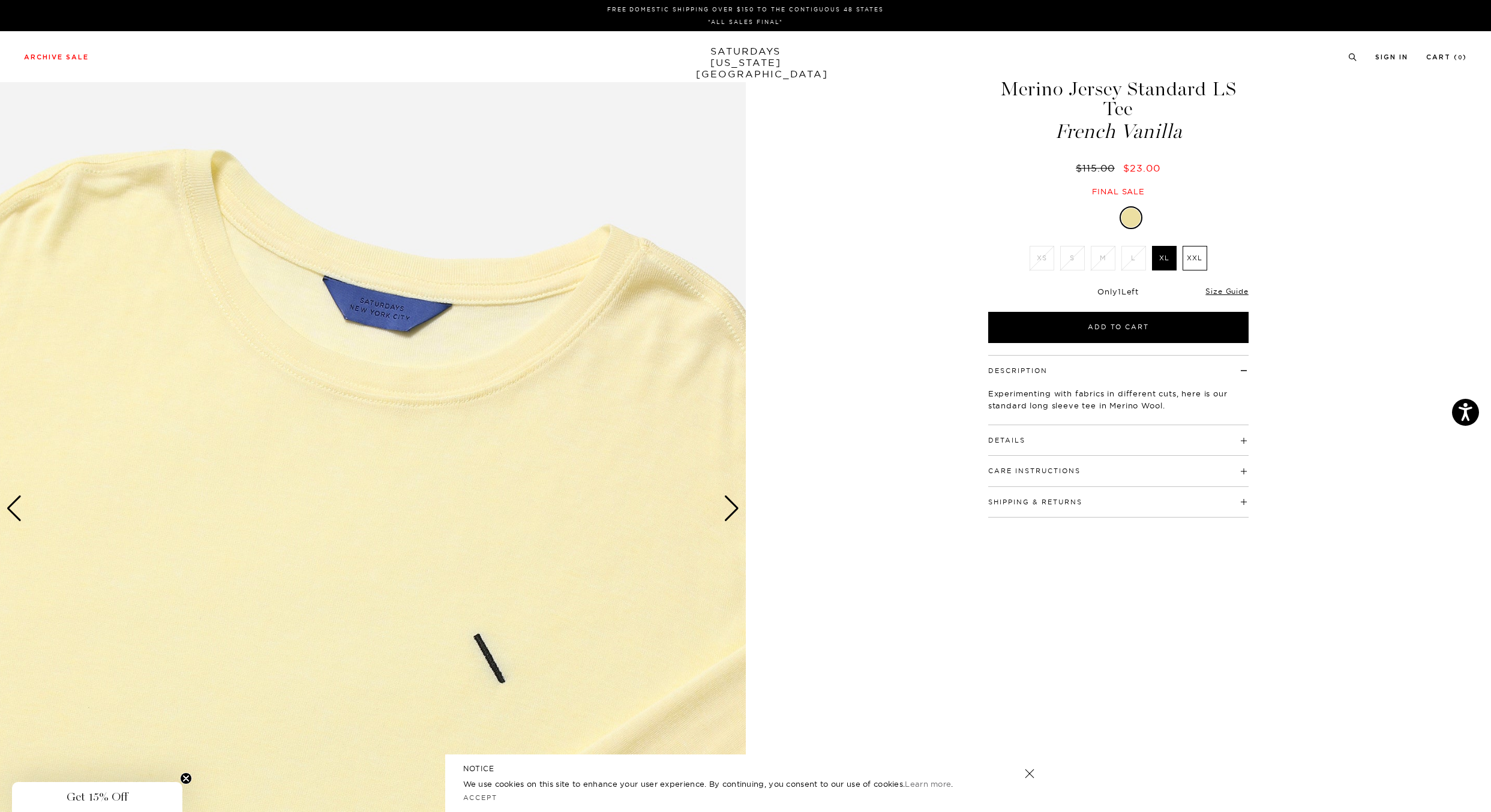
scroll to position [0, 1]
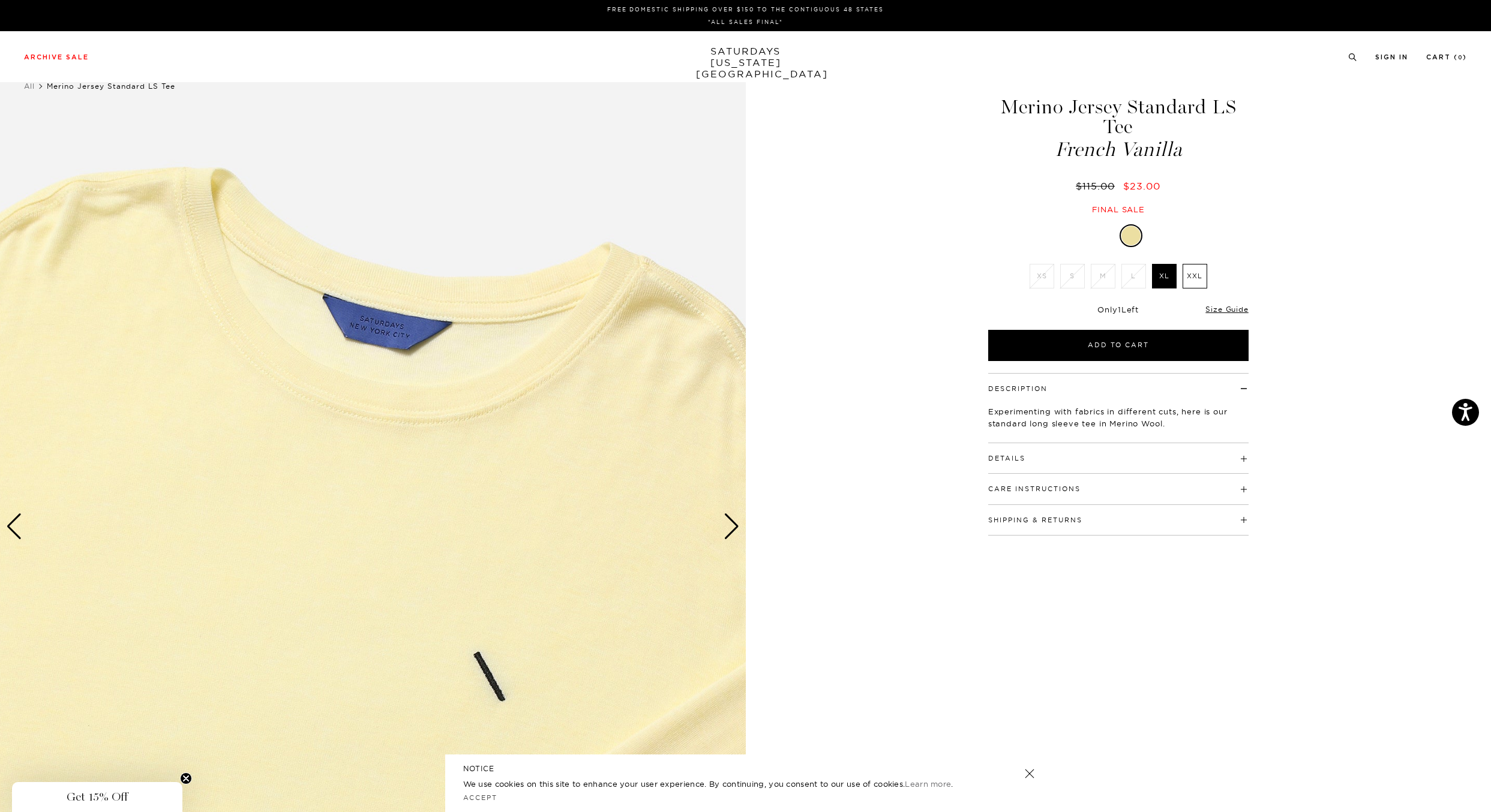
click at [724, 517] on div "Next slide" at bounding box center [731, 526] width 16 height 26
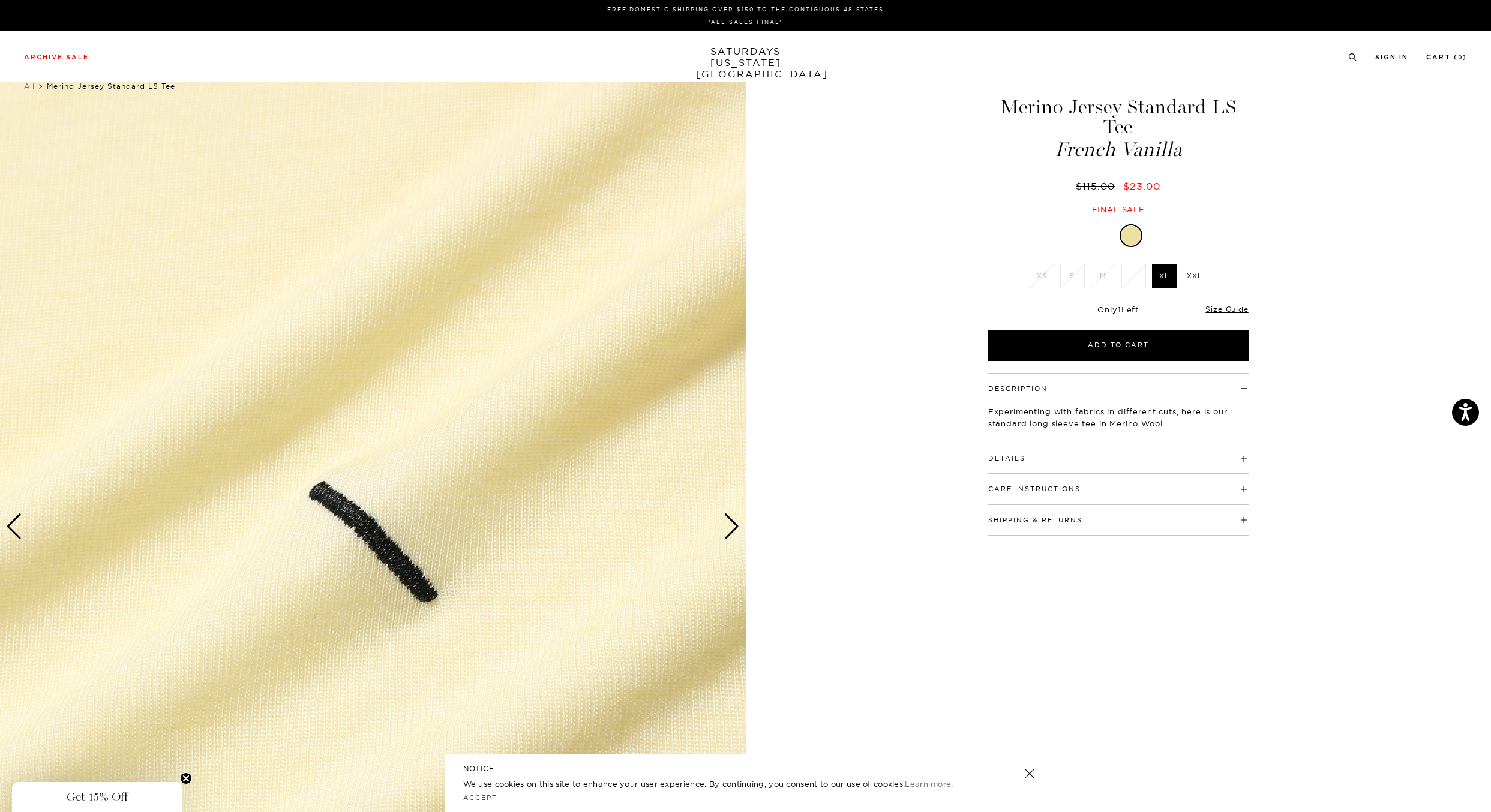
click at [725, 522] on div "Next slide" at bounding box center [731, 526] width 16 height 26
click at [729, 522] on div "Next slide" at bounding box center [731, 526] width 16 height 26
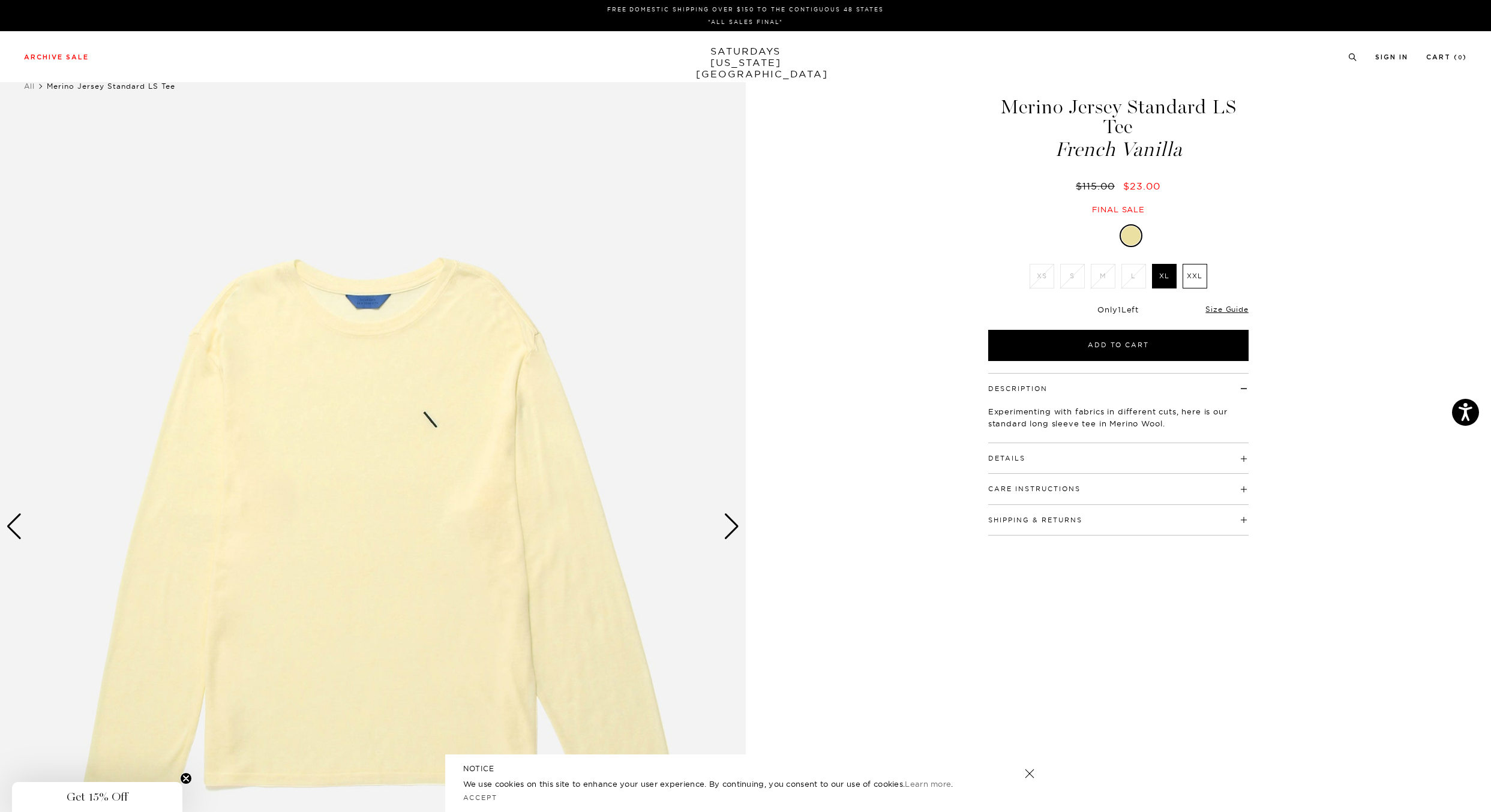
click at [725, 521] on div "Next slide" at bounding box center [731, 526] width 16 height 26
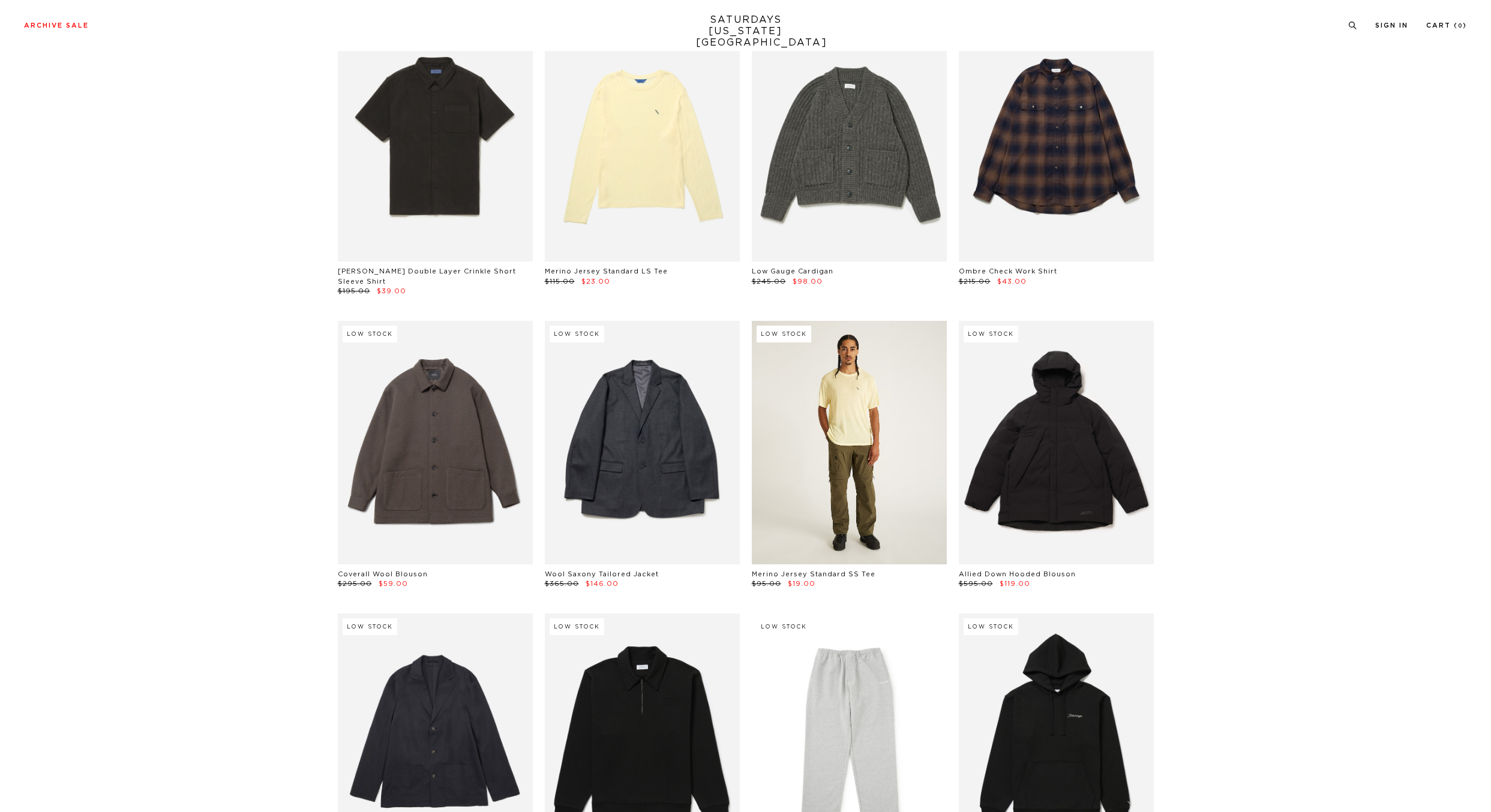
scroll to position [16810, 0]
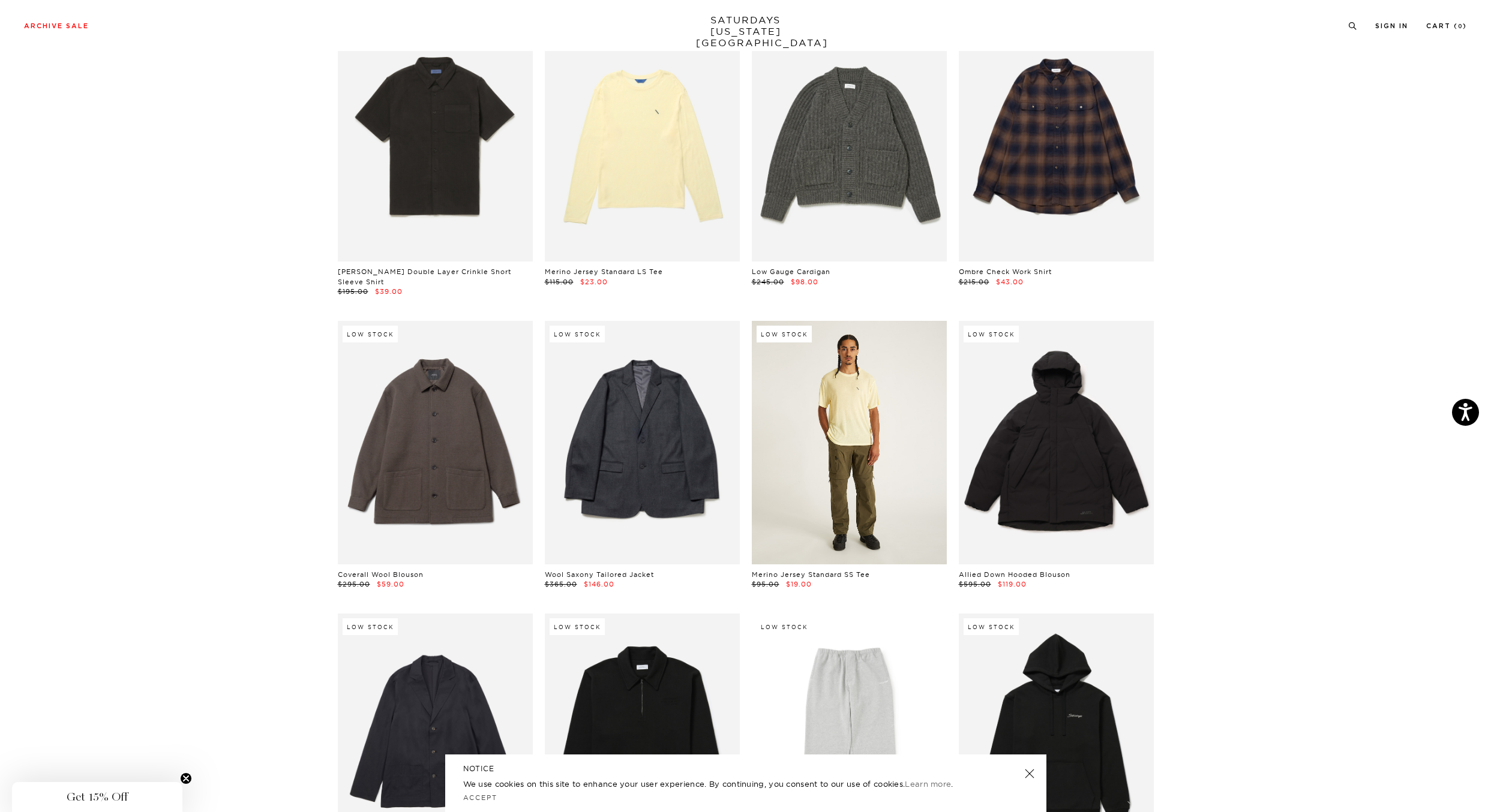
click at [887, 378] on link at bounding box center [850, 443] width 195 height 243
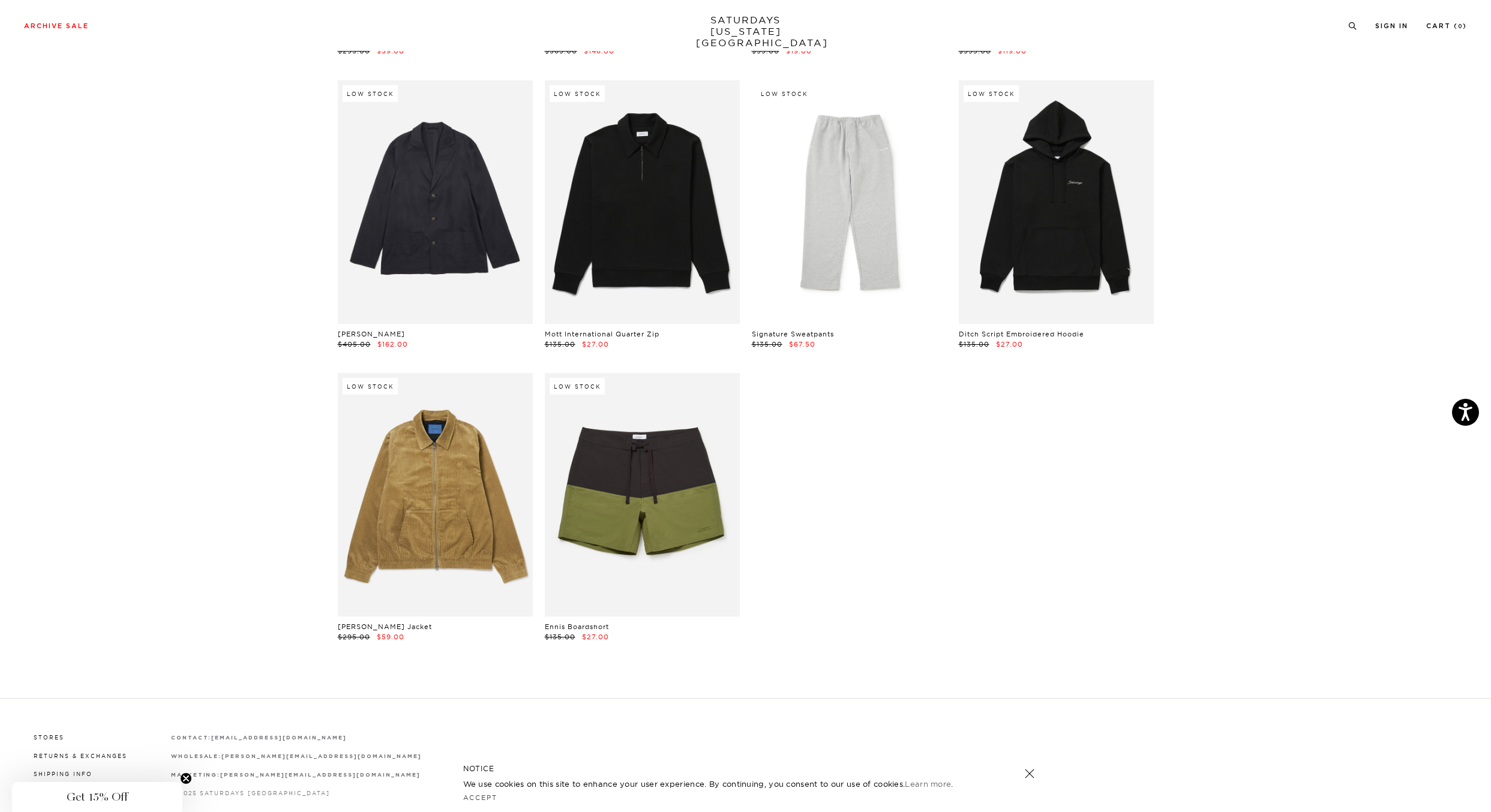
scroll to position [17349, 0]
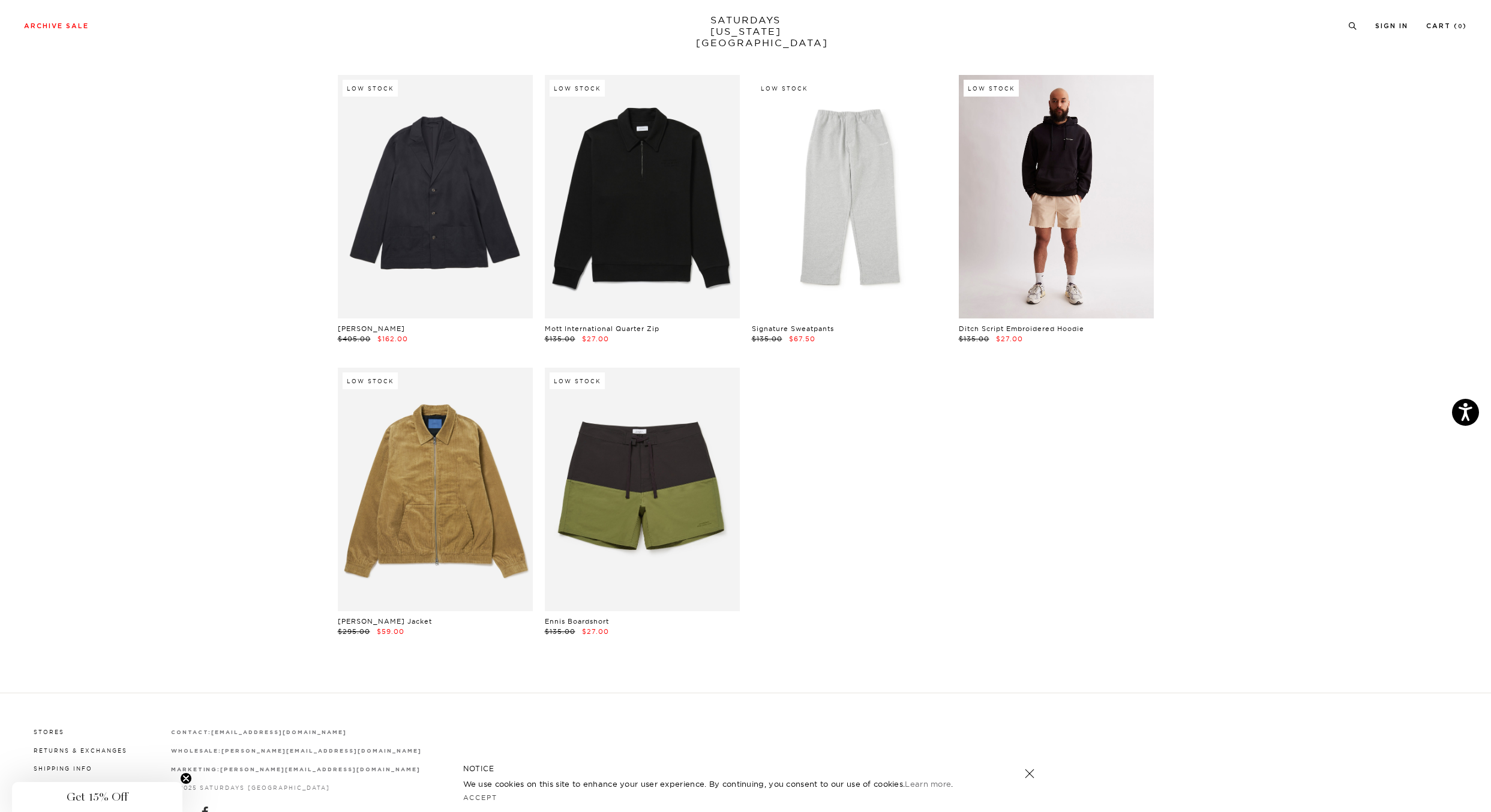
click at [1048, 242] on link at bounding box center [1056, 196] width 195 height 243
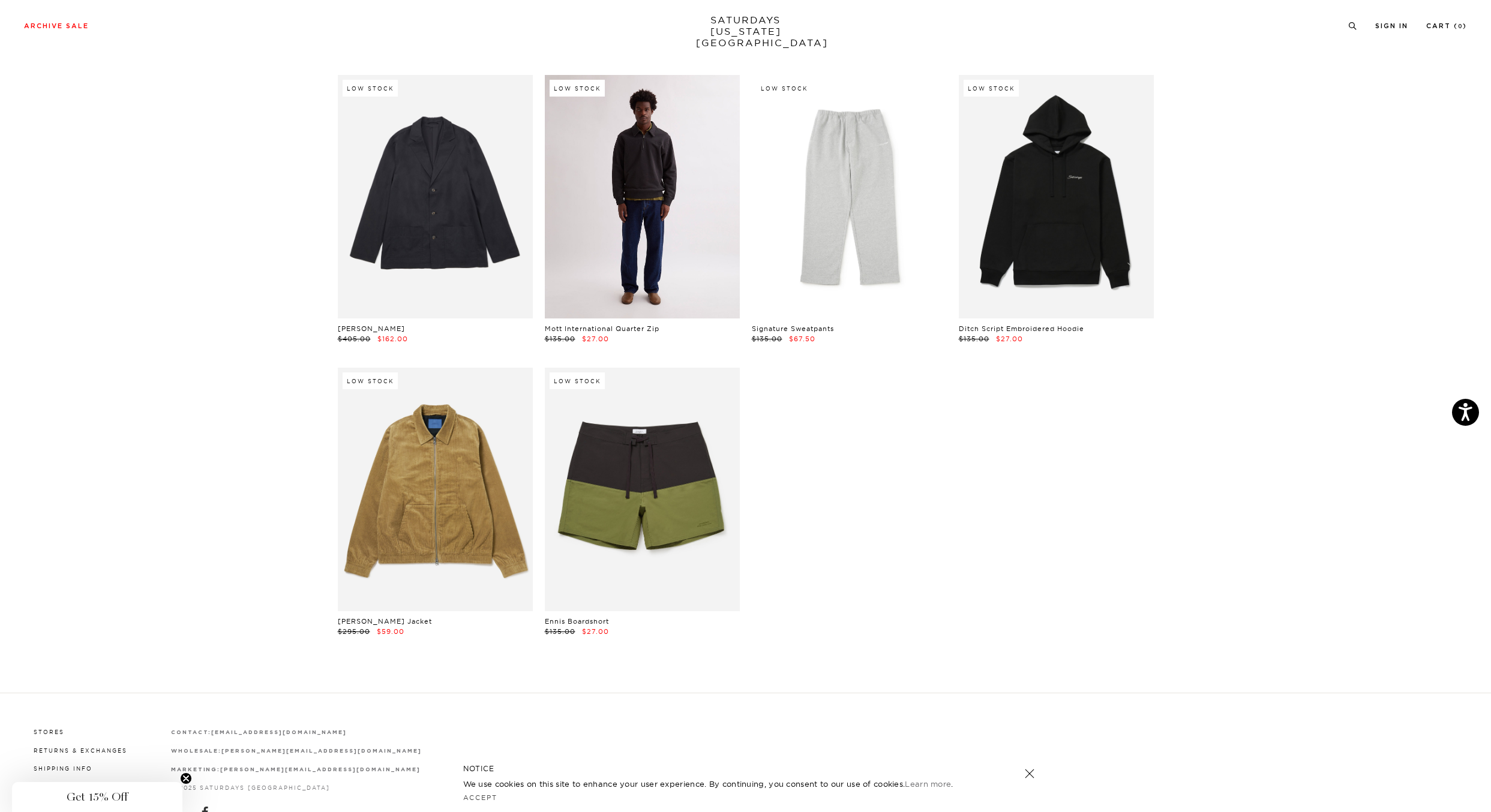
click at [644, 225] on link at bounding box center [642, 196] width 195 height 243
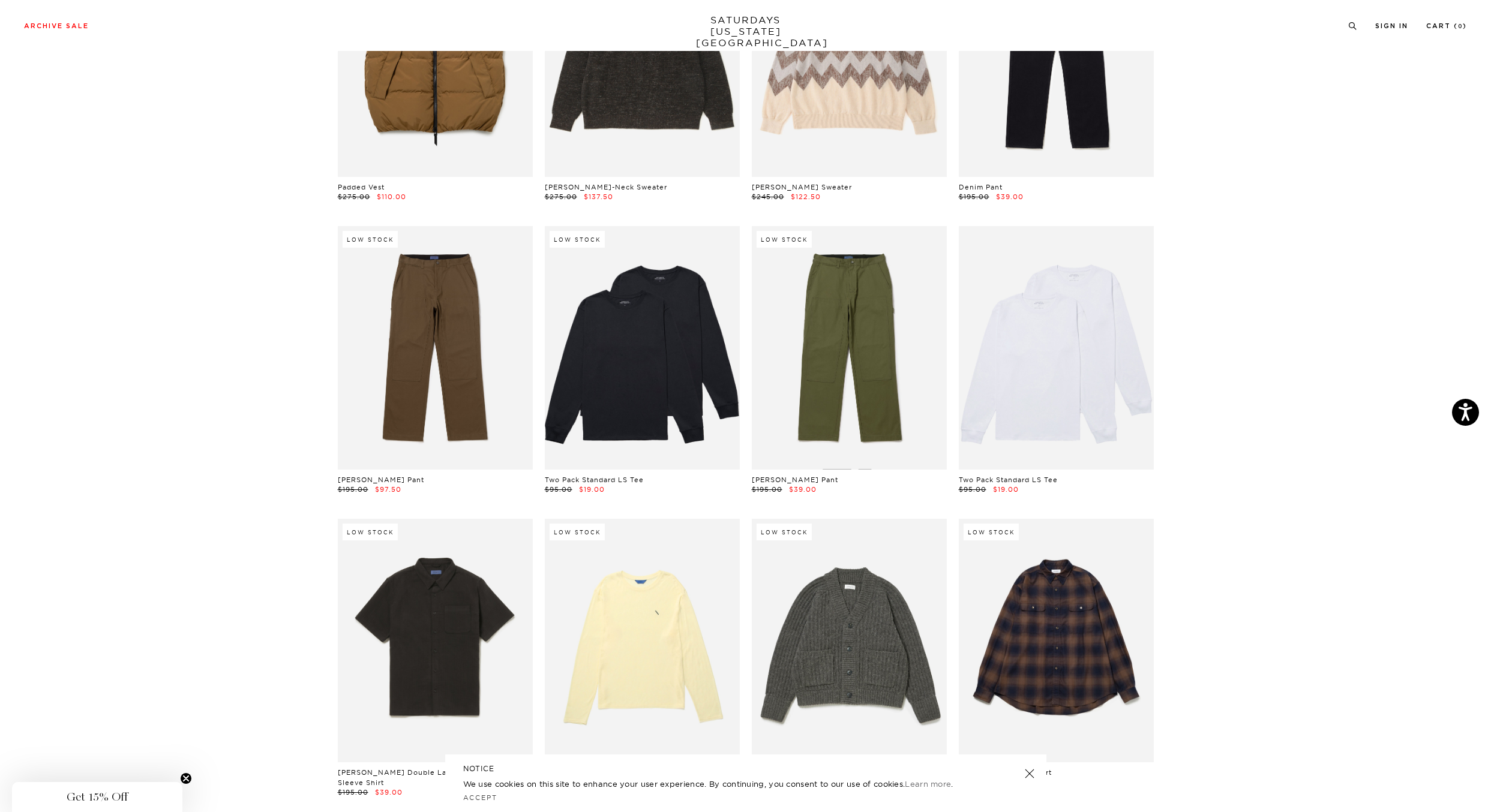
scroll to position [16304, 0]
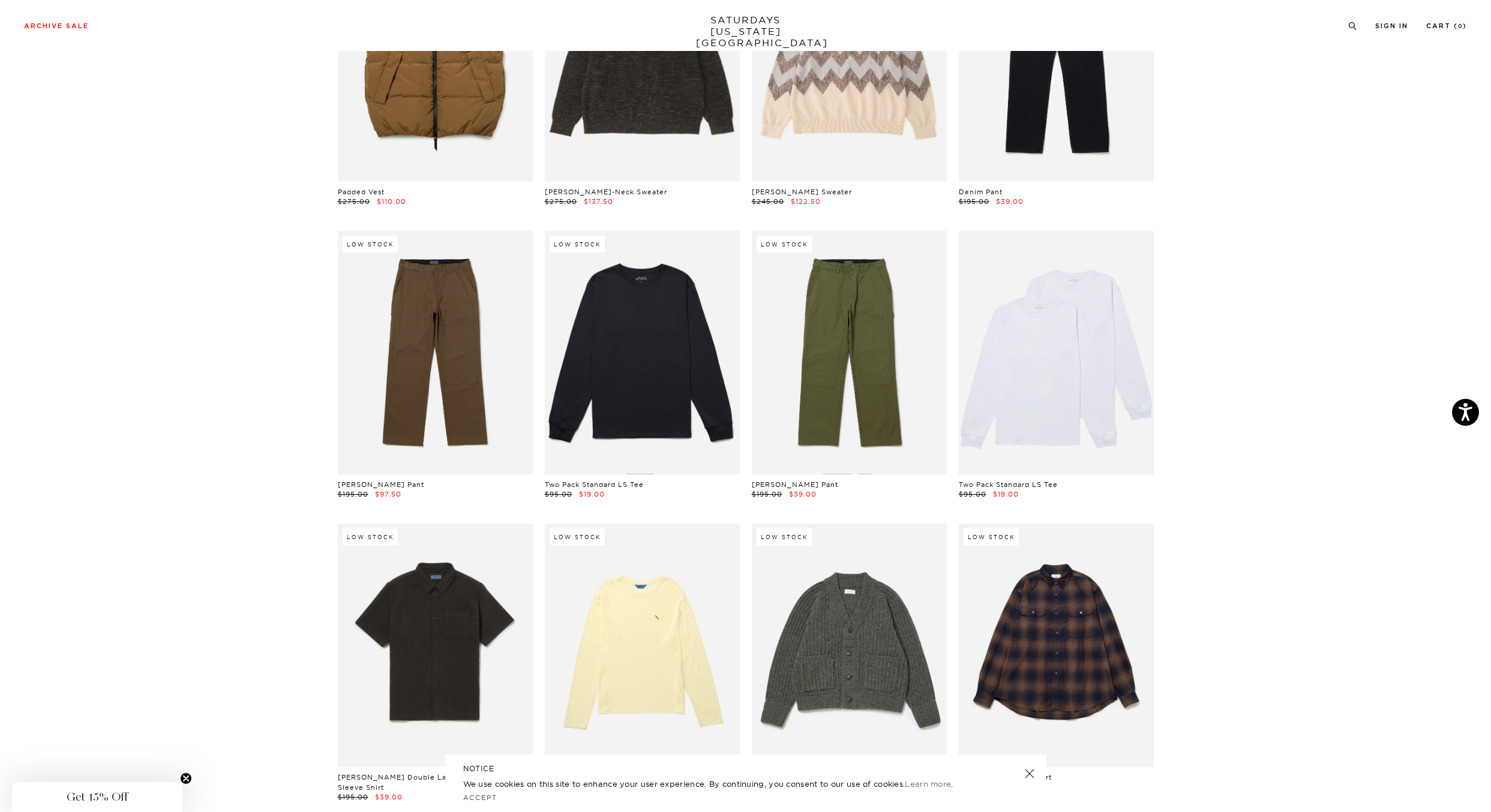
click at [640, 337] on link at bounding box center [642, 353] width 195 height 243
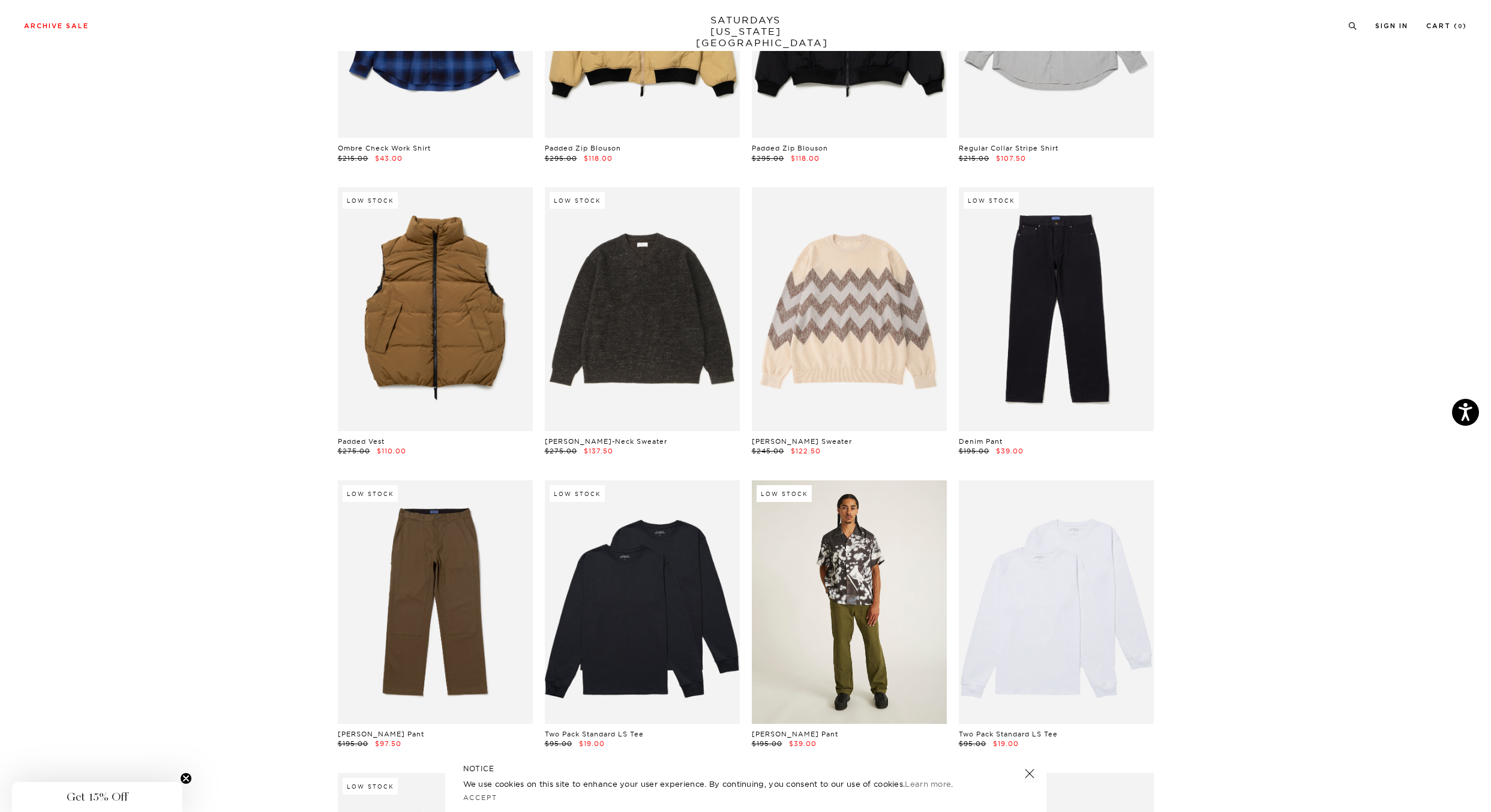
scroll to position [16053, 7]
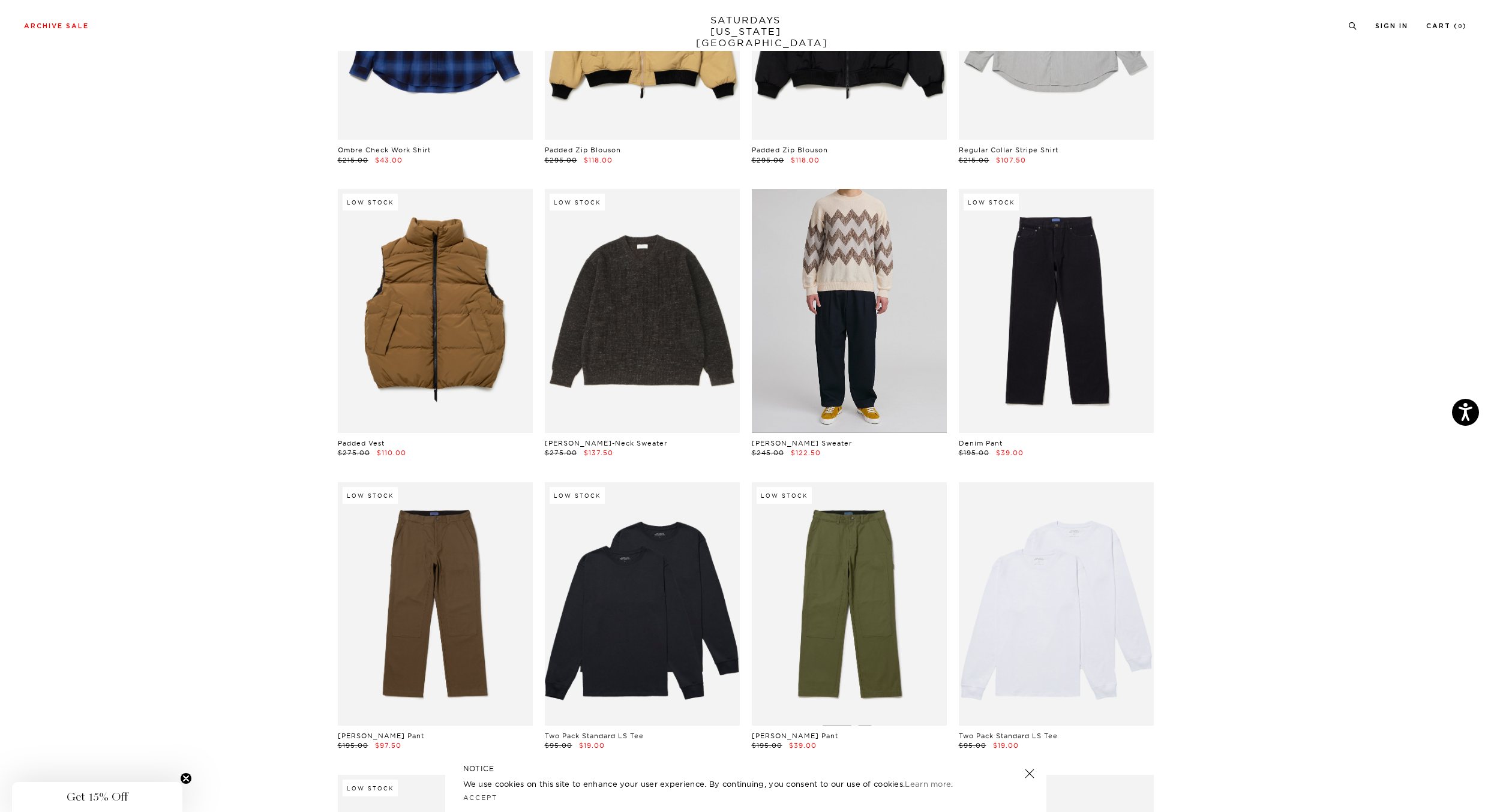
click at [881, 358] on link at bounding box center [850, 311] width 195 height 243
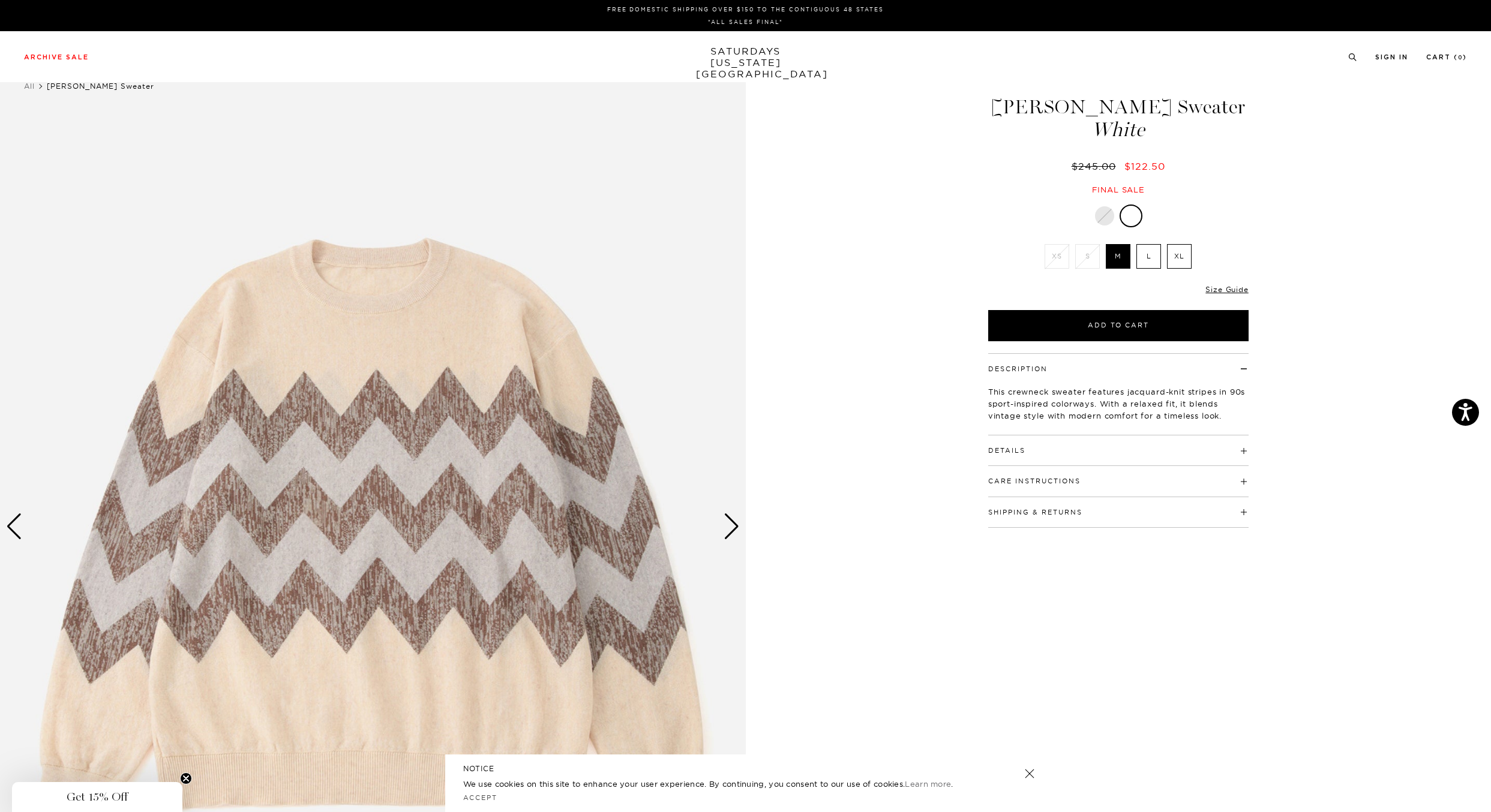
click at [727, 524] on div "Next slide" at bounding box center [731, 526] width 16 height 26
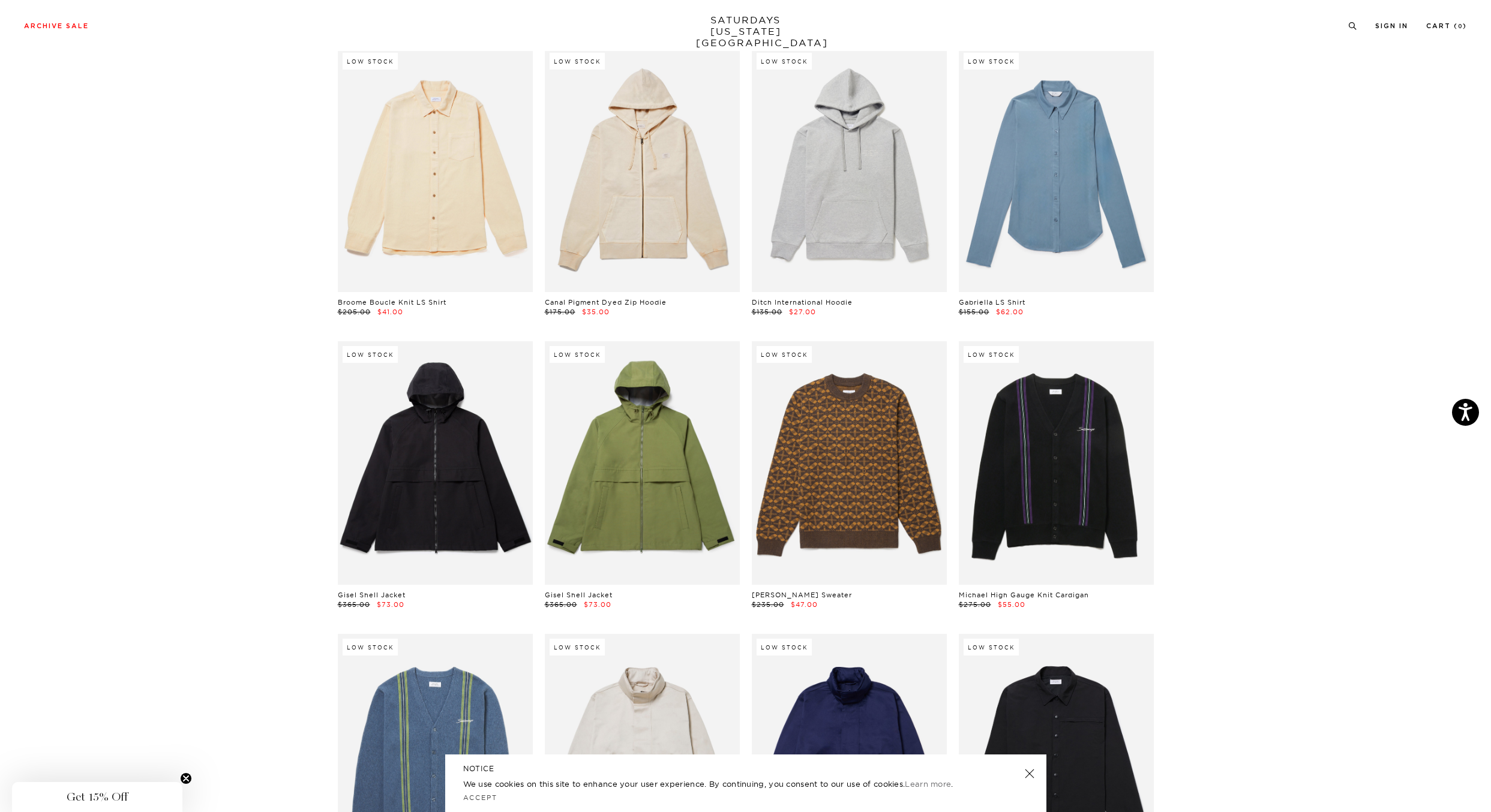
scroll to position [10331, 7]
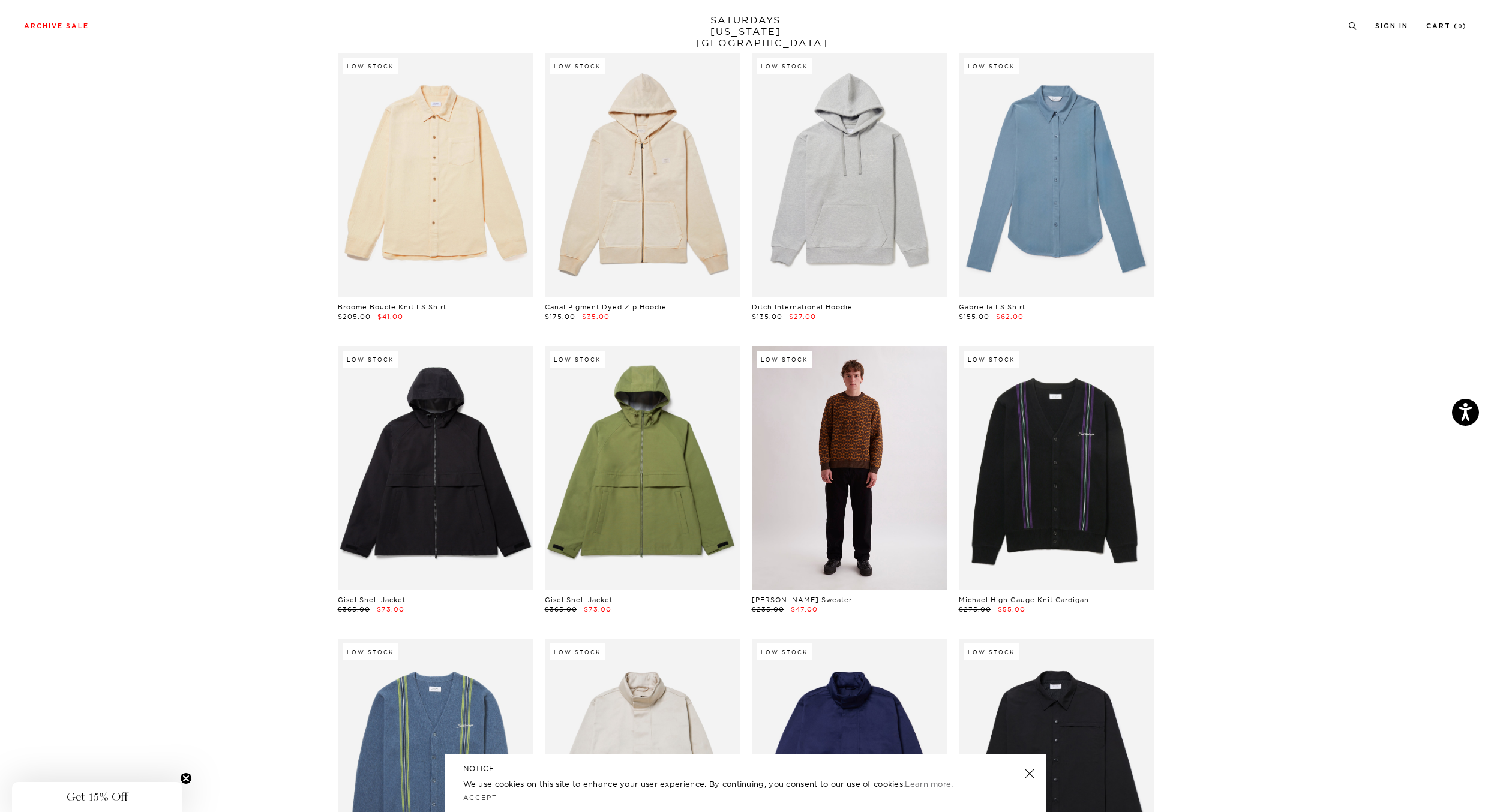
click at [835, 390] on link at bounding box center [850, 468] width 195 height 243
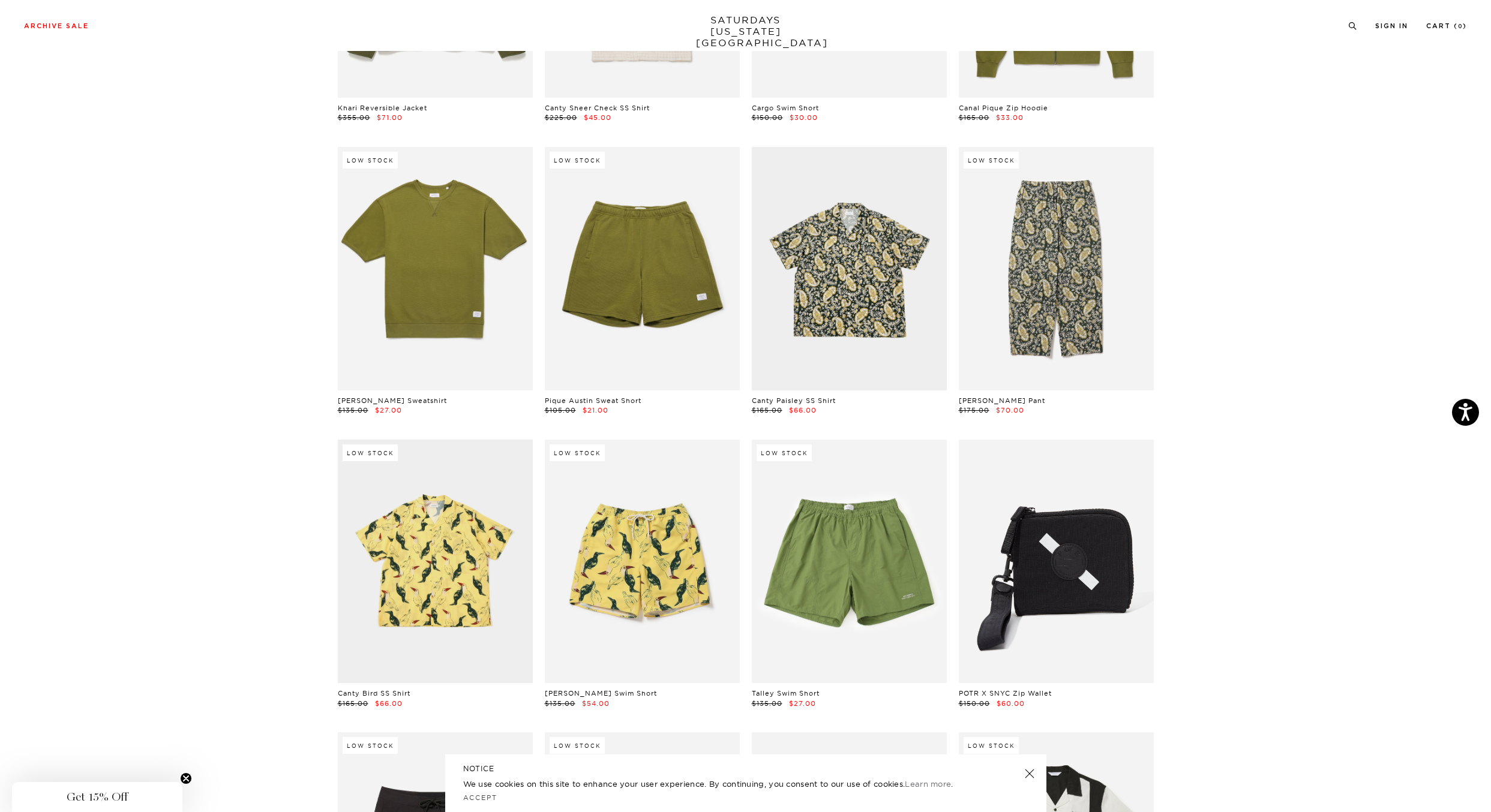
scroll to position [6420, 7]
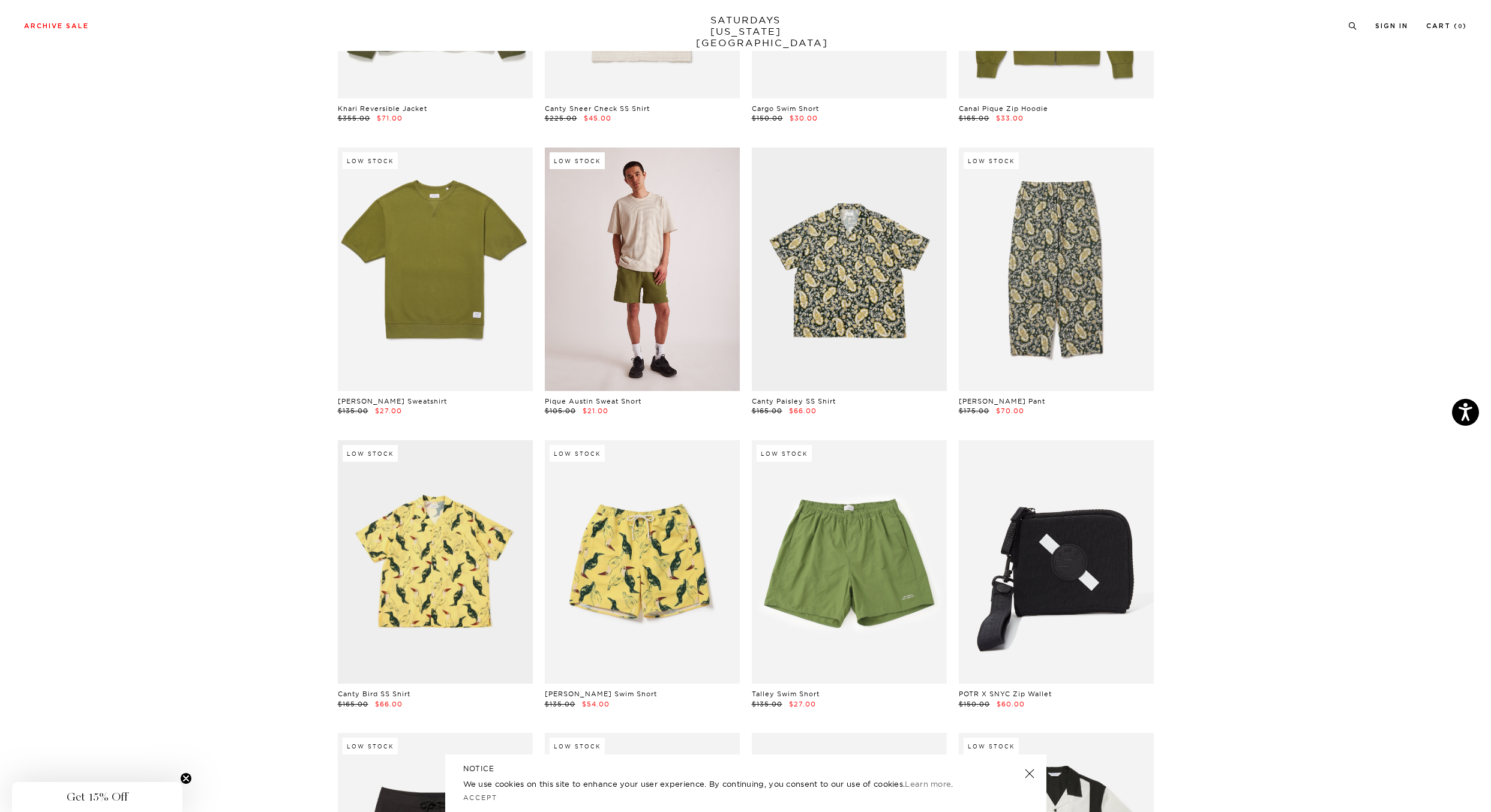
click at [693, 296] on link at bounding box center [642, 269] width 195 height 243
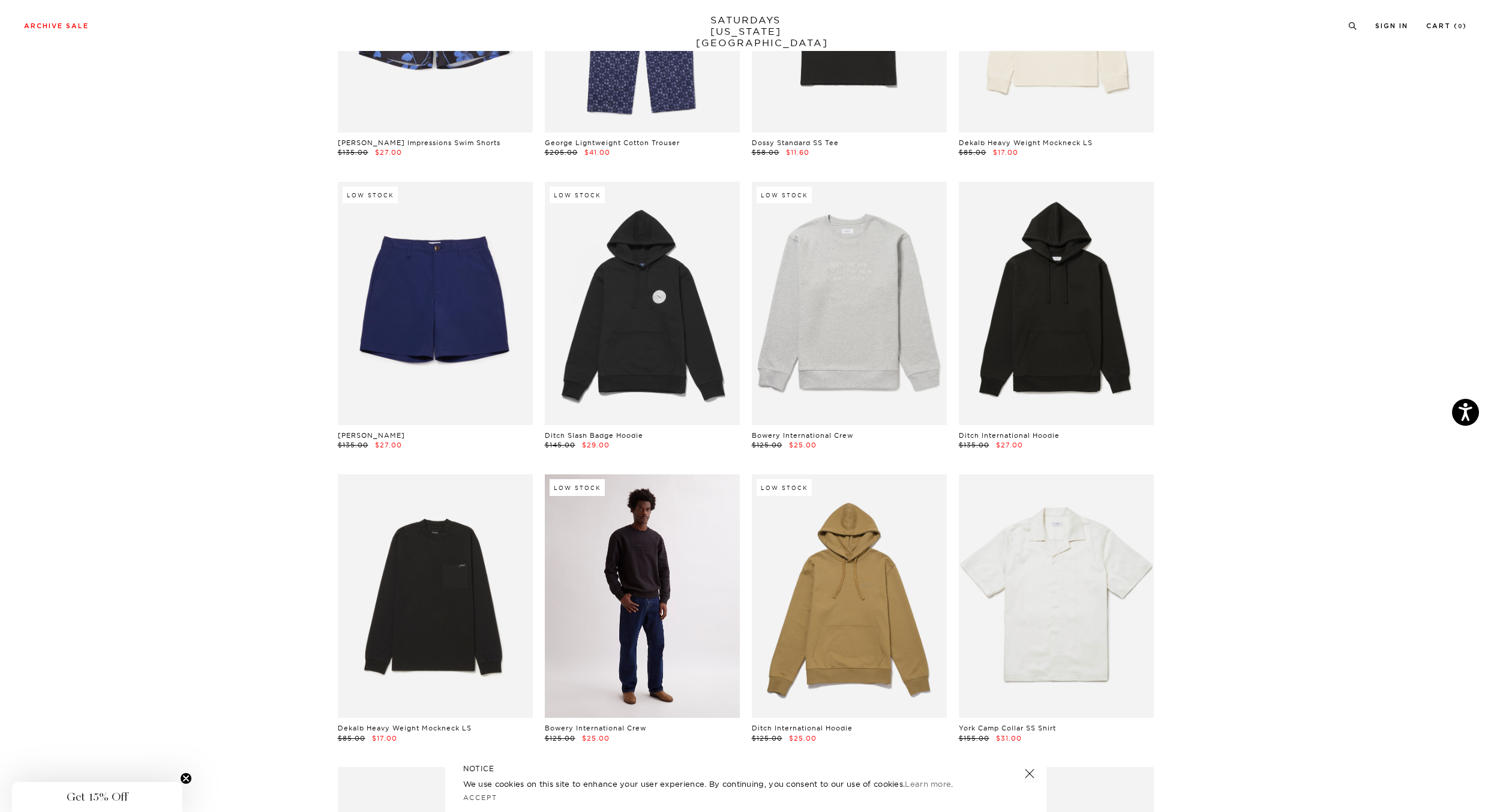
scroll to position [5203, 7]
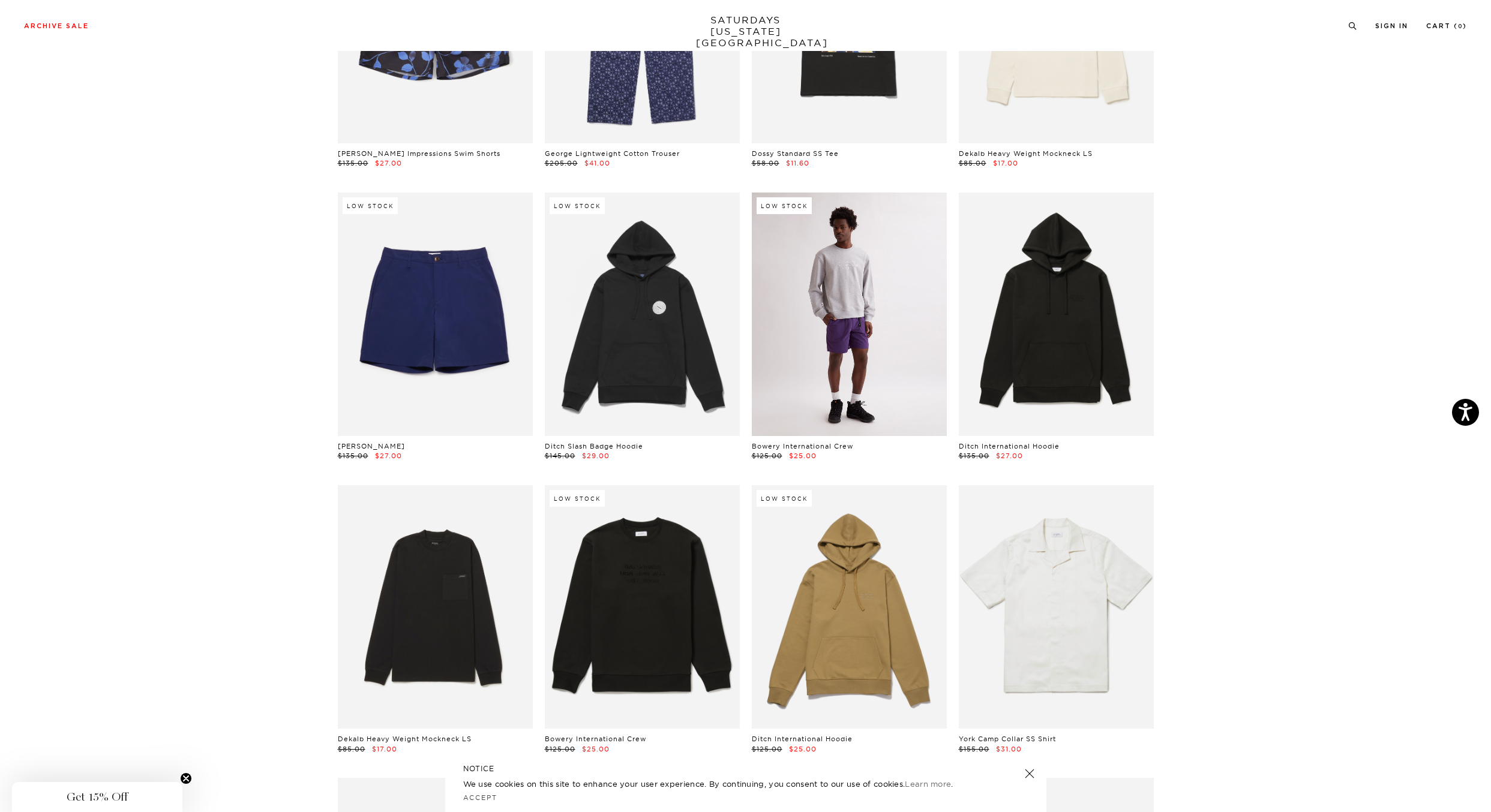
click at [868, 258] on link at bounding box center [850, 314] width 195 height 243
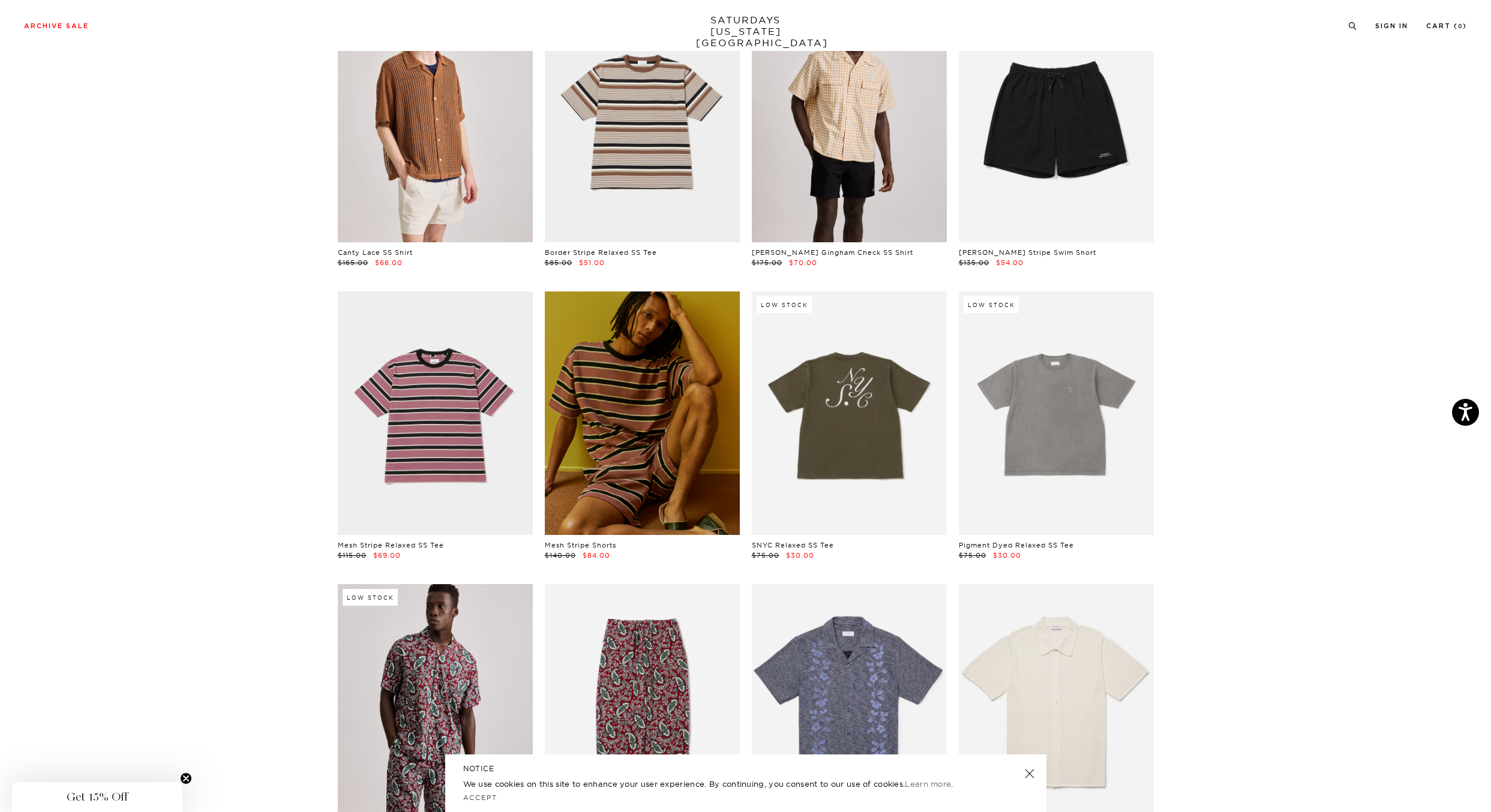
scroll to position [3346, 7]
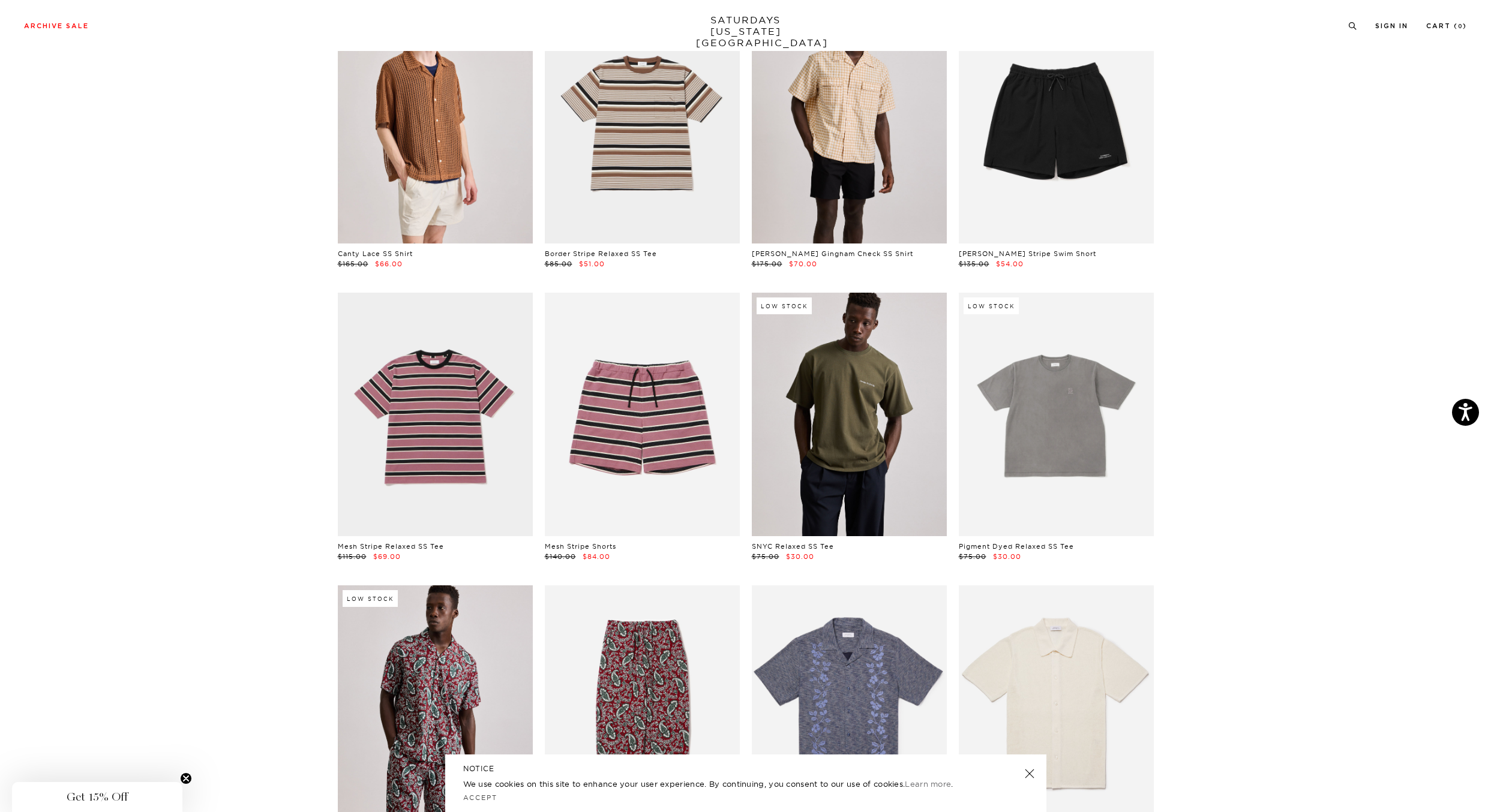
click at [872, 362] on link at bounding box center [850, 414] width 195 height 243
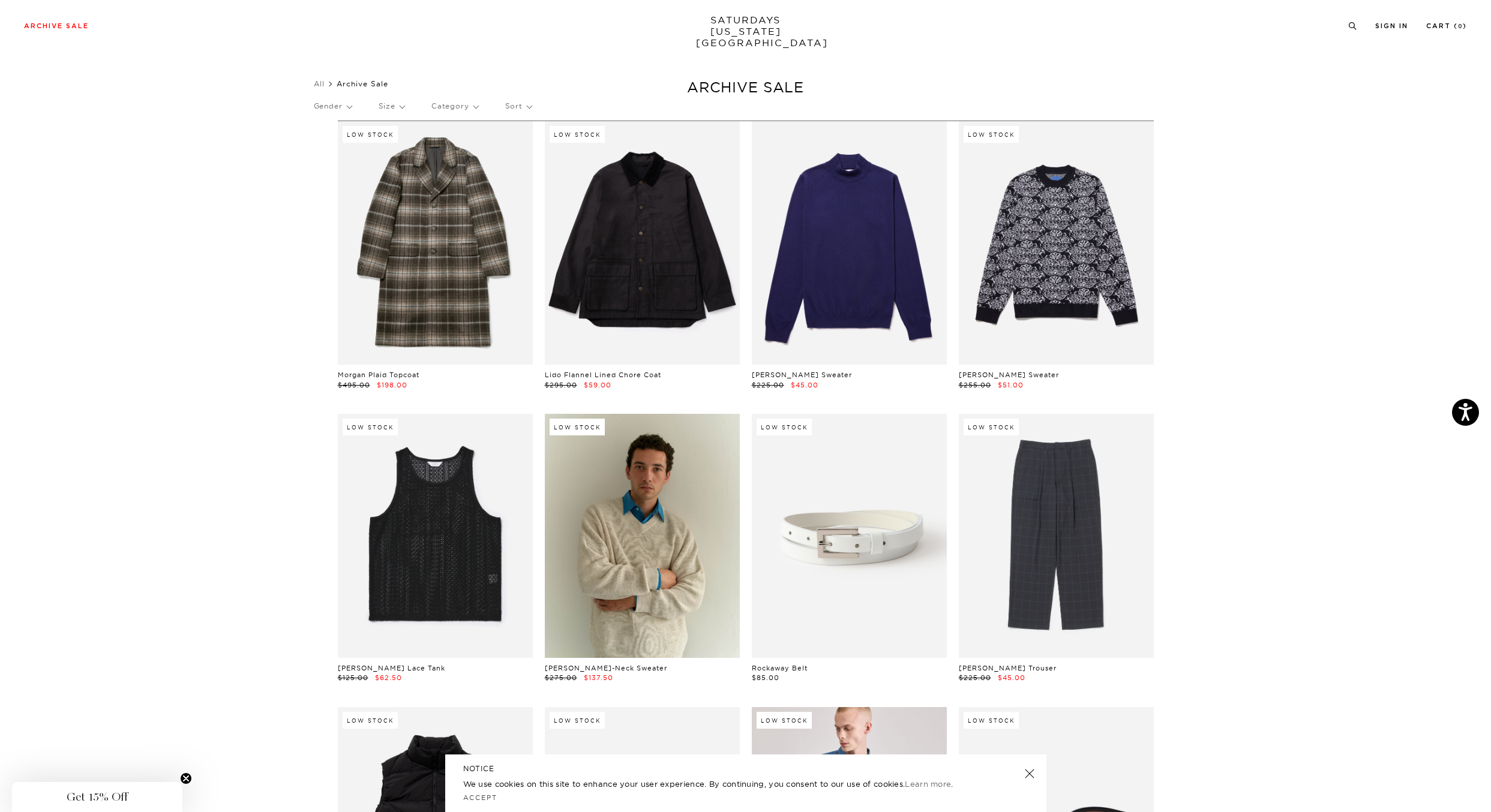
scroll to position [2, 7]
click at [320, 87] on link "All" at bounding box center [320, 84] width 11 height 9
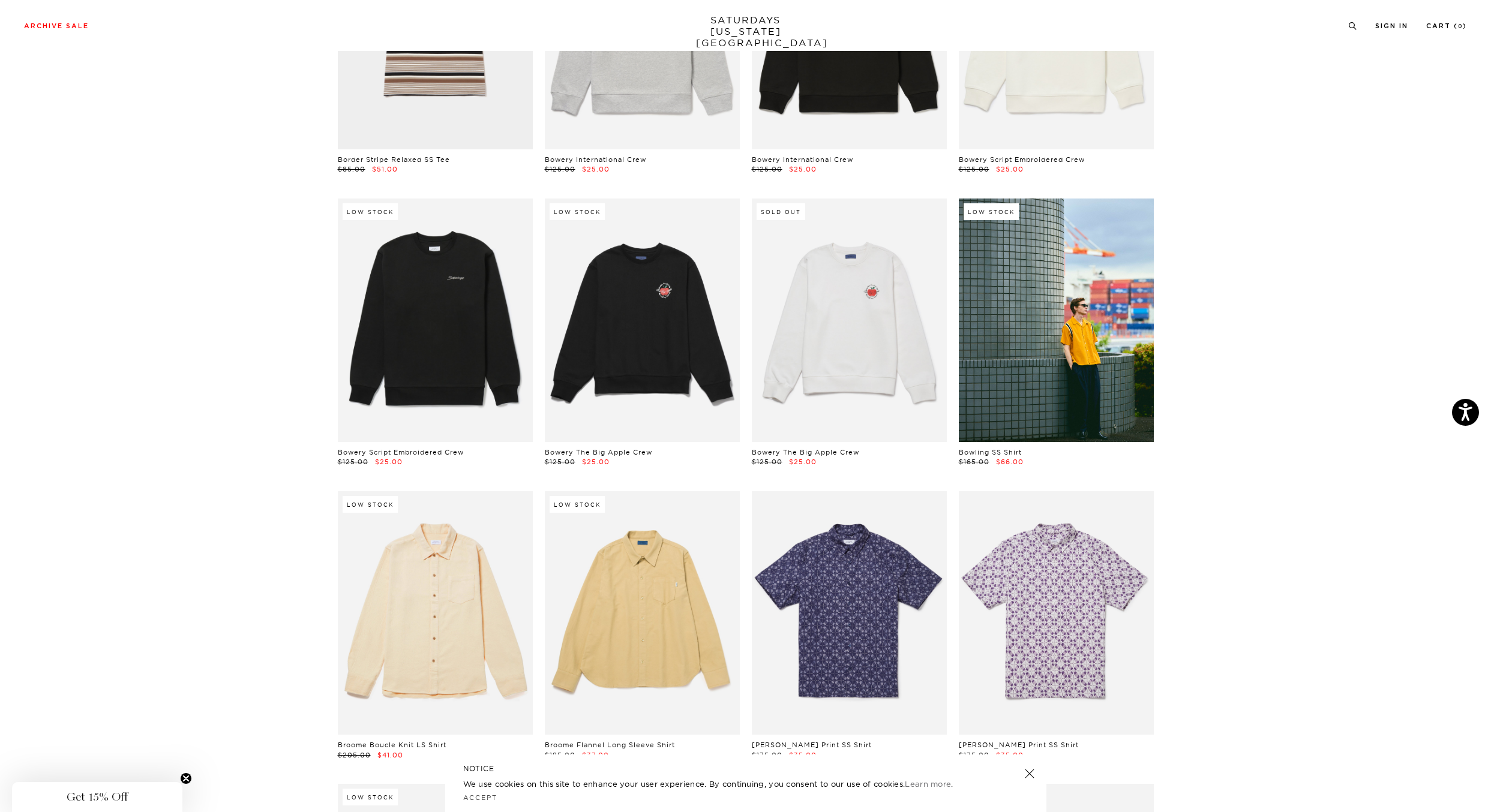
scroll to position [833, 0]
